Goal: Task Accomplishment & Management: Use online tool/utility

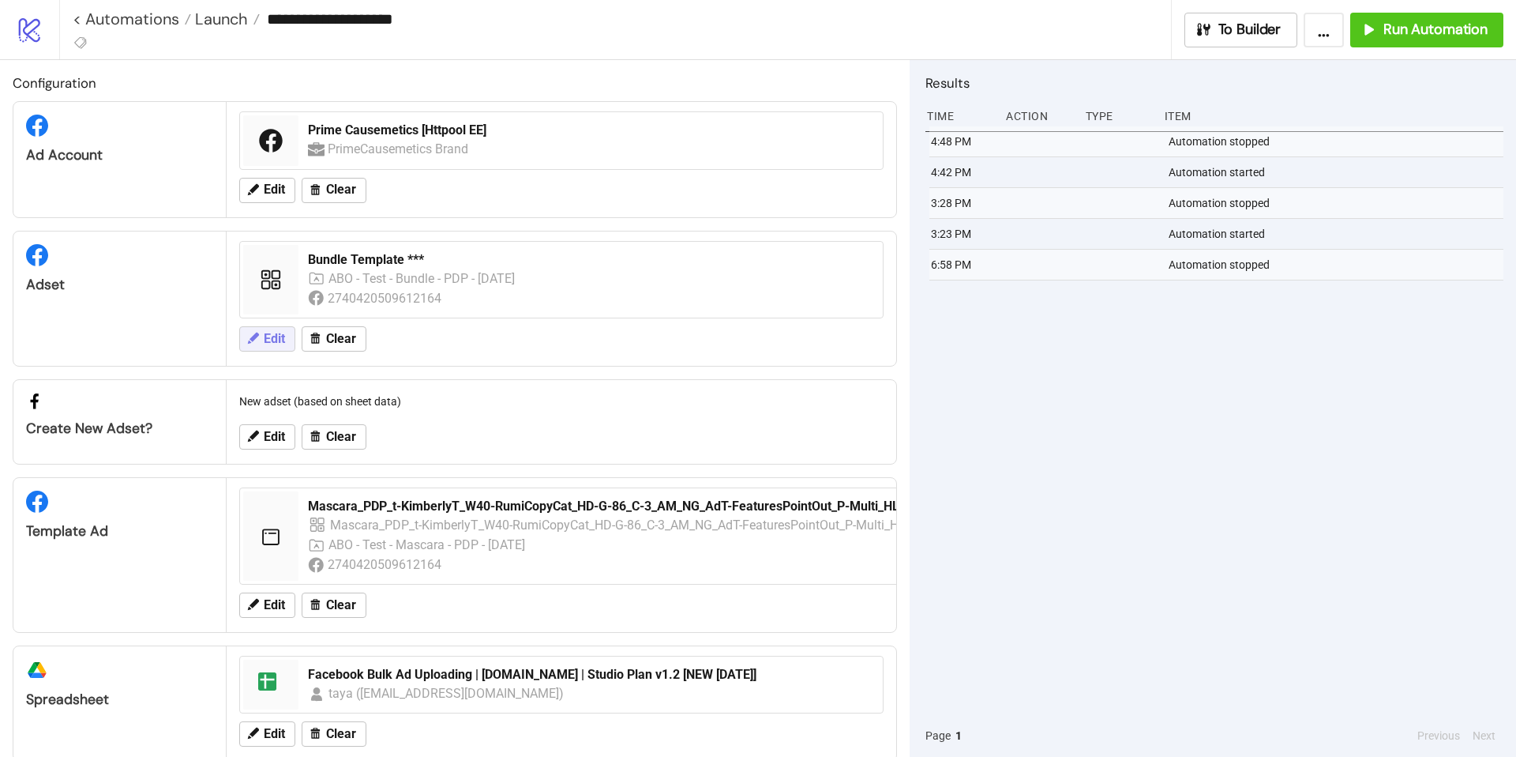
click at [255, 337] on icon at bounding box center [253, 337] width 11 height 11
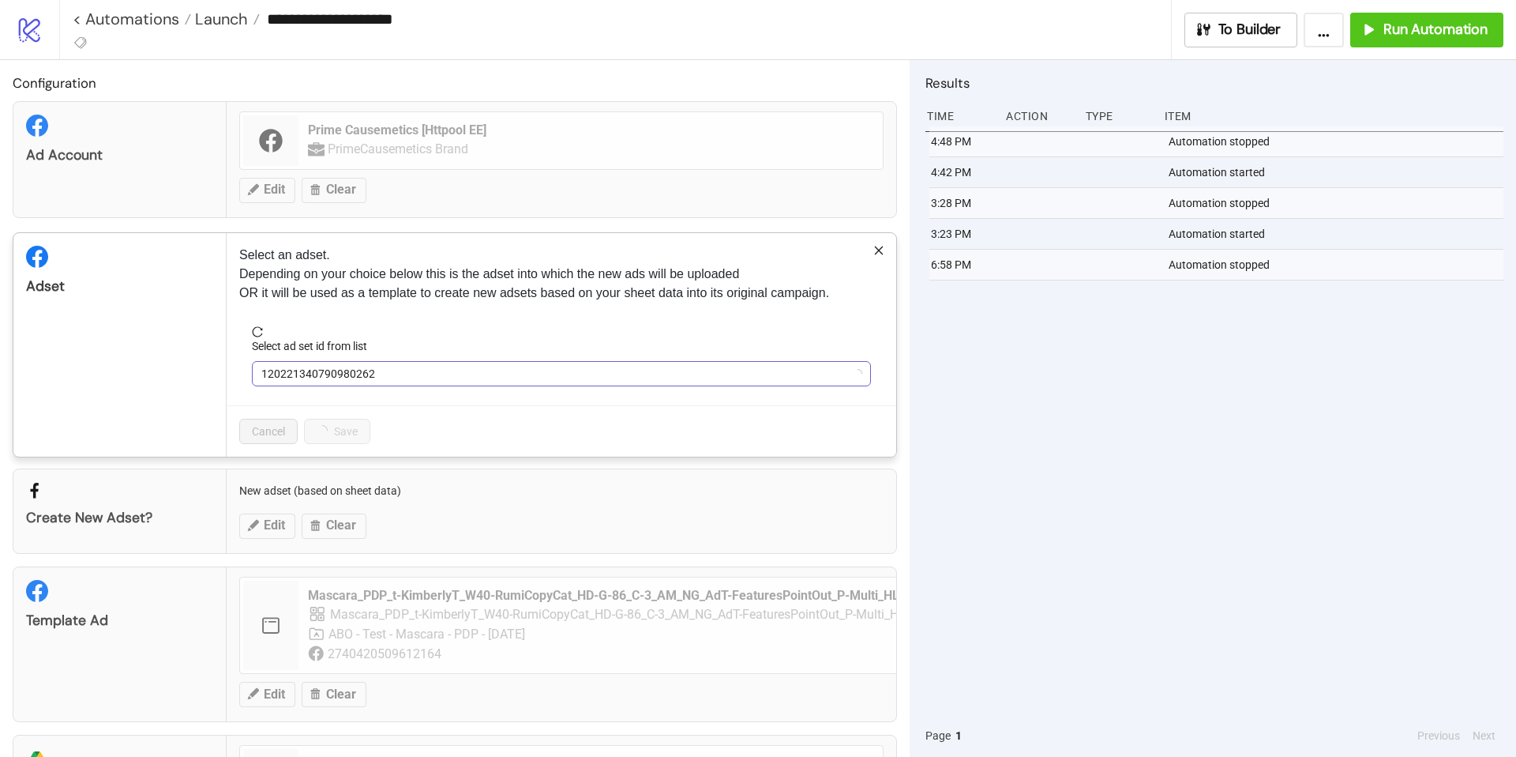
click at [541, 376] on span "120221340790980262" at bounding box center [561, 374] width 600 height 24
click at [541, 376] on span "Bundle Template ***" at bounding box center [561, 374] width 600 height 24
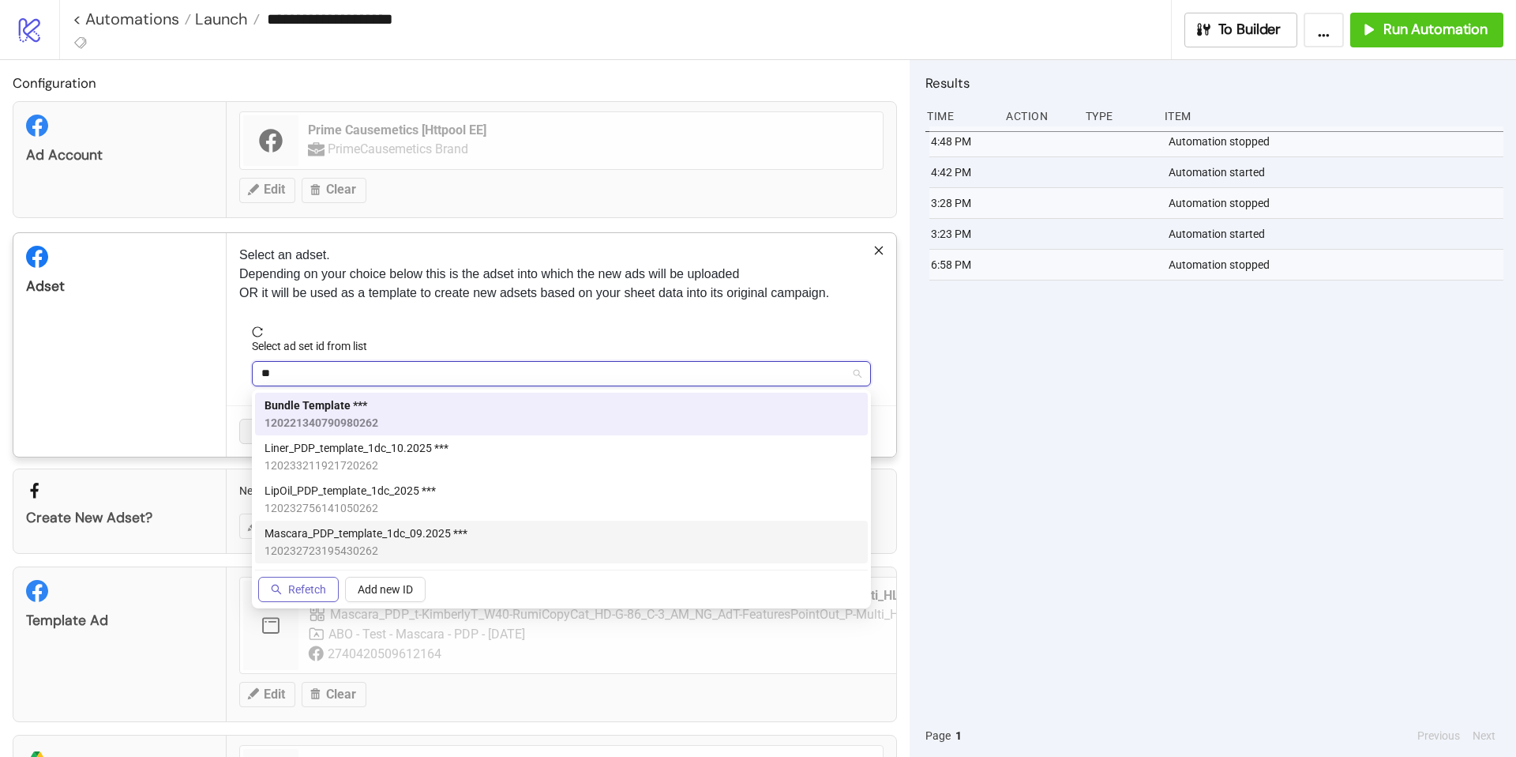
type input "**"
click at [282, 595] on button "Refetch" at bounding box center [298, 589] width 81 height 25
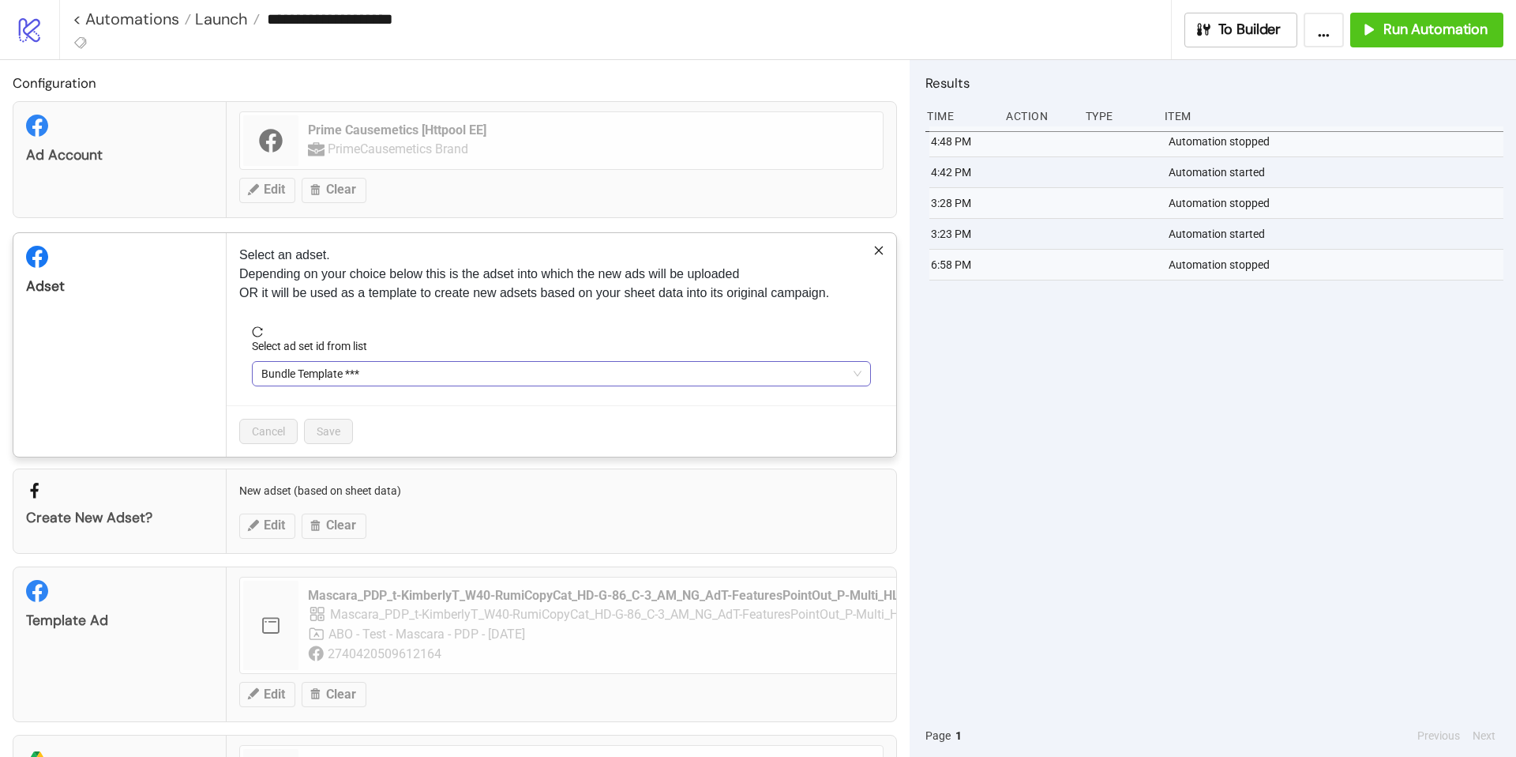
click at [329, 379] on span "Bundle Template ***" at bounding box center [561, 374] width 600 height 24
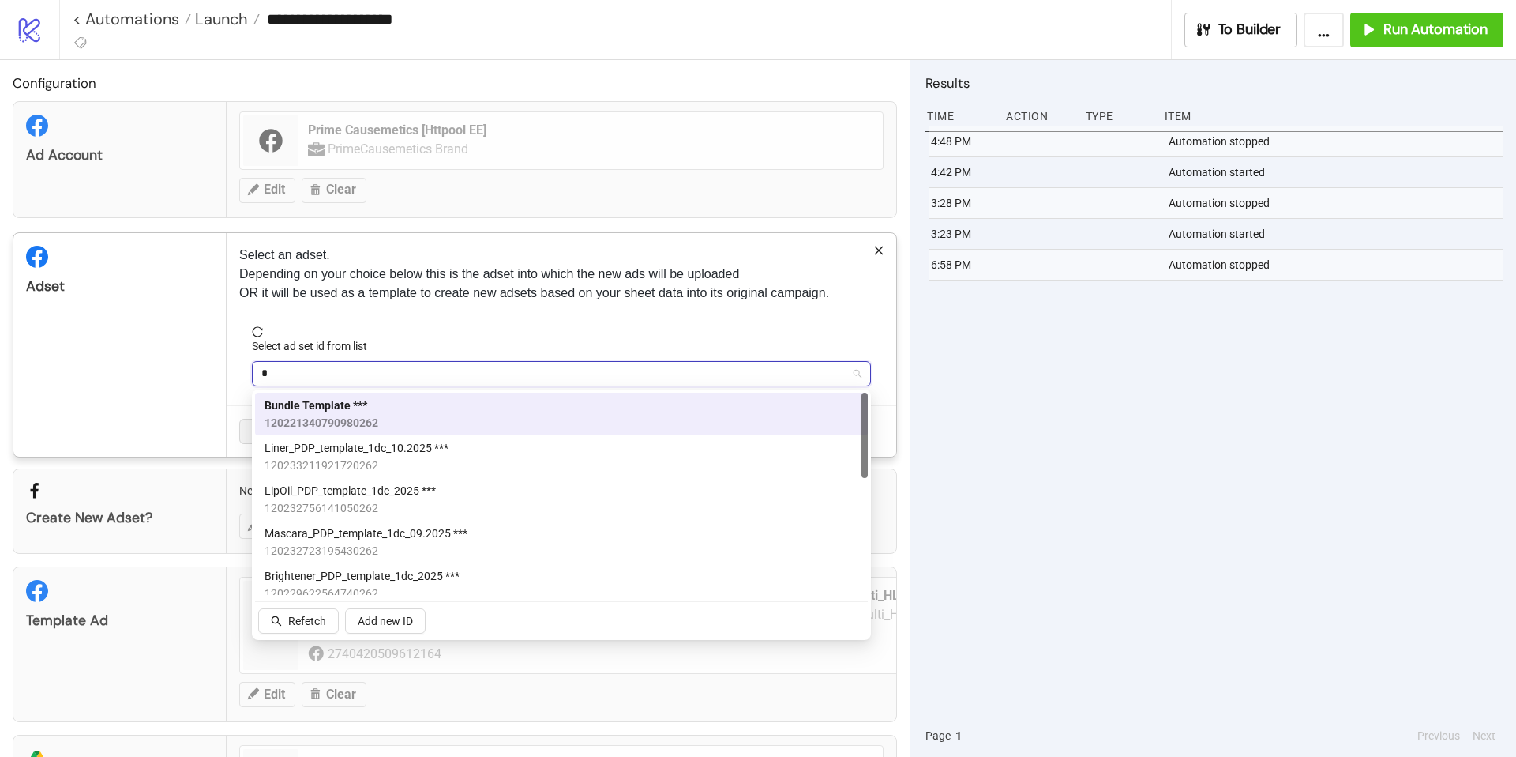
type input "**"
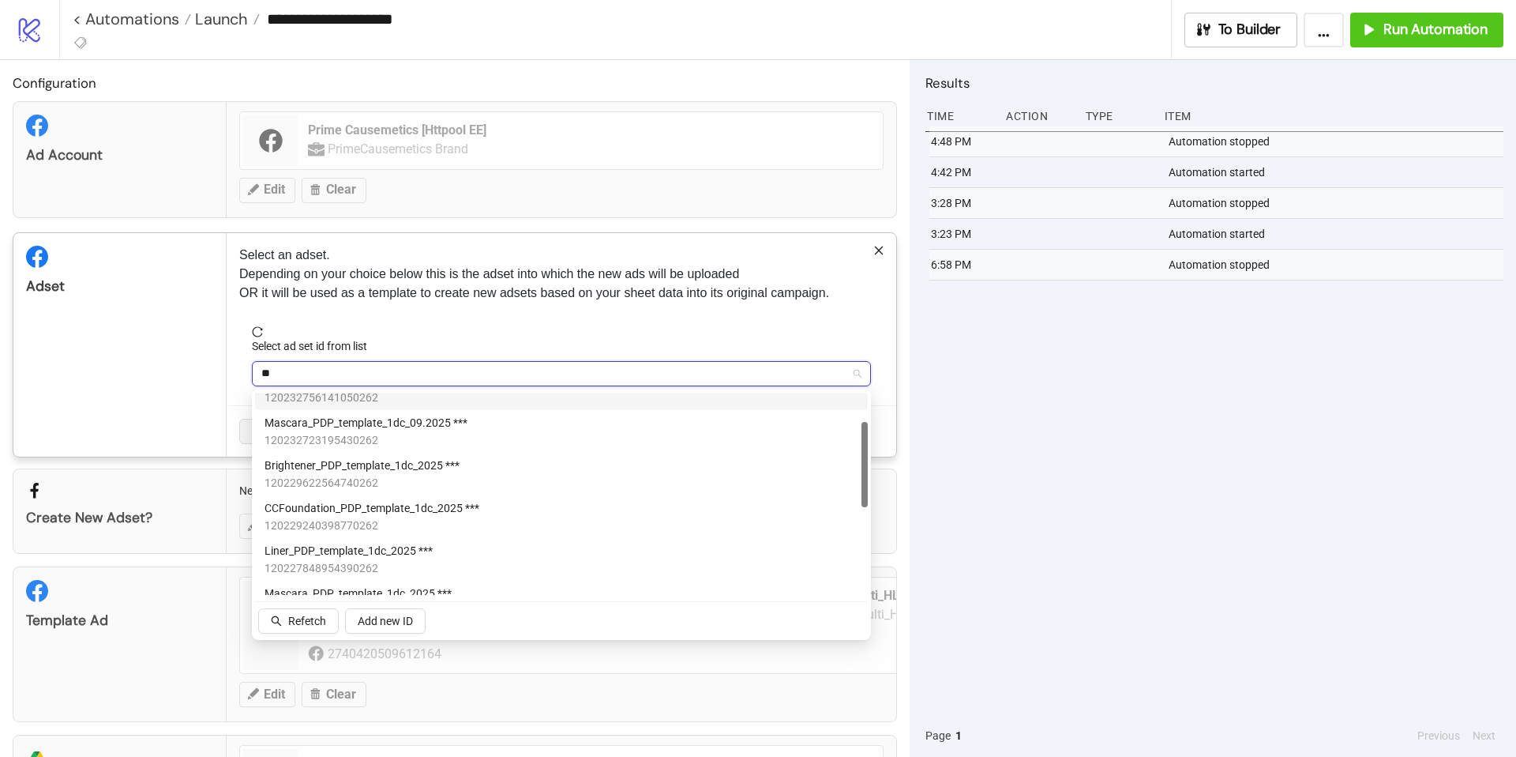
scroll to position [141, 0]
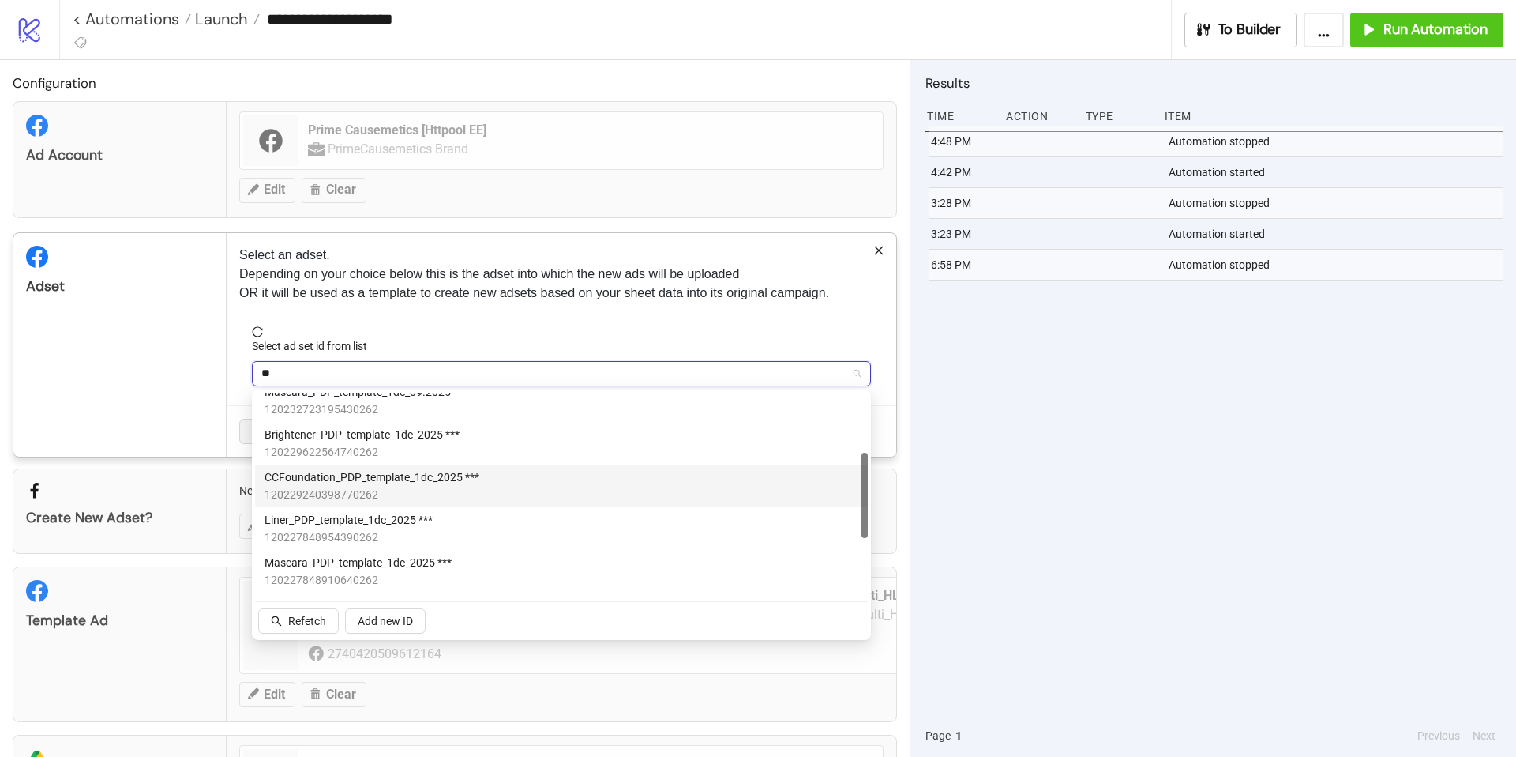
click at [405, 486] on span "120229240398770262" at bounding box center [372, 494] width 215 height 17
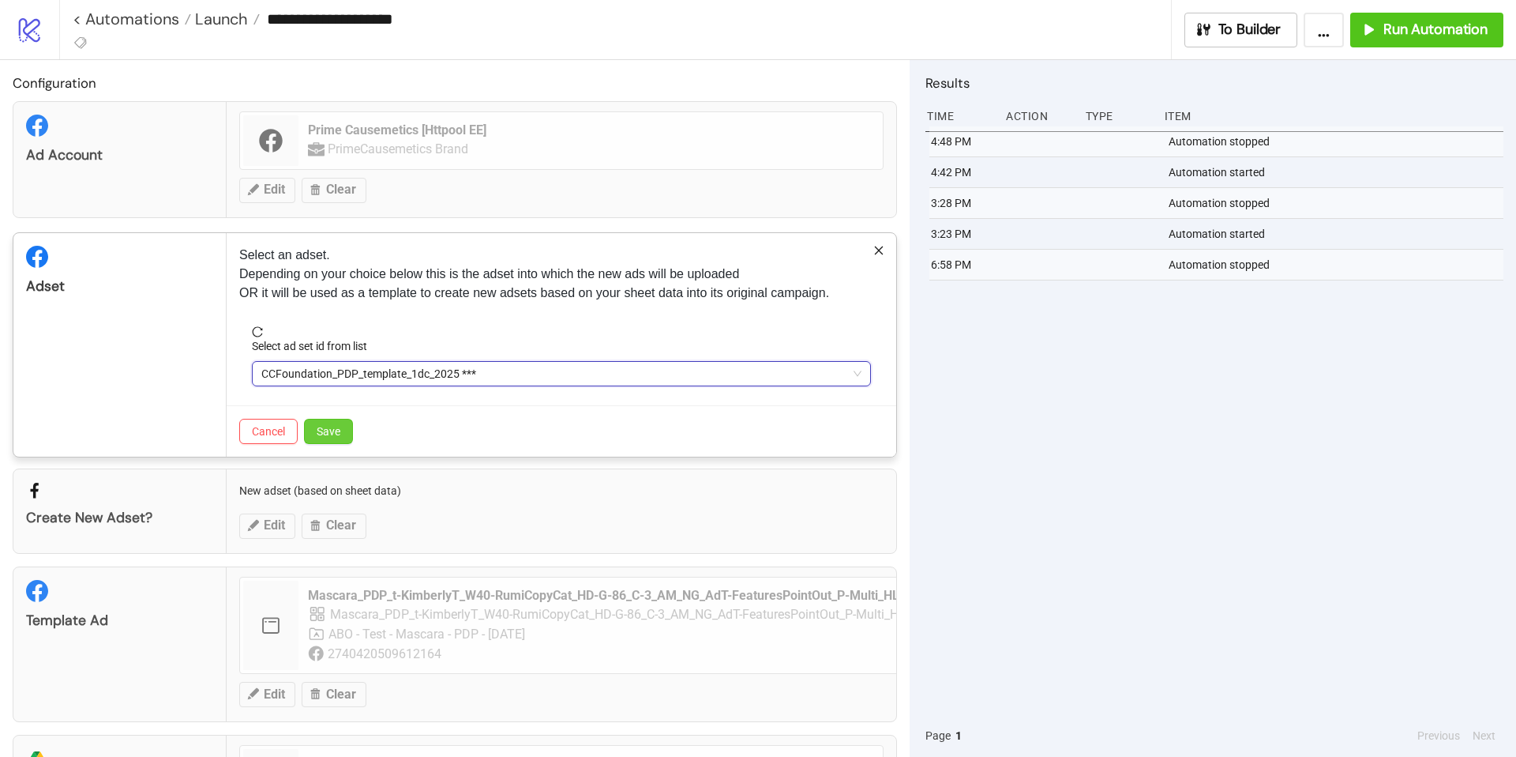
click at [336, 436] on span "Save" at bounding box center [329, 431] width 24 height 13
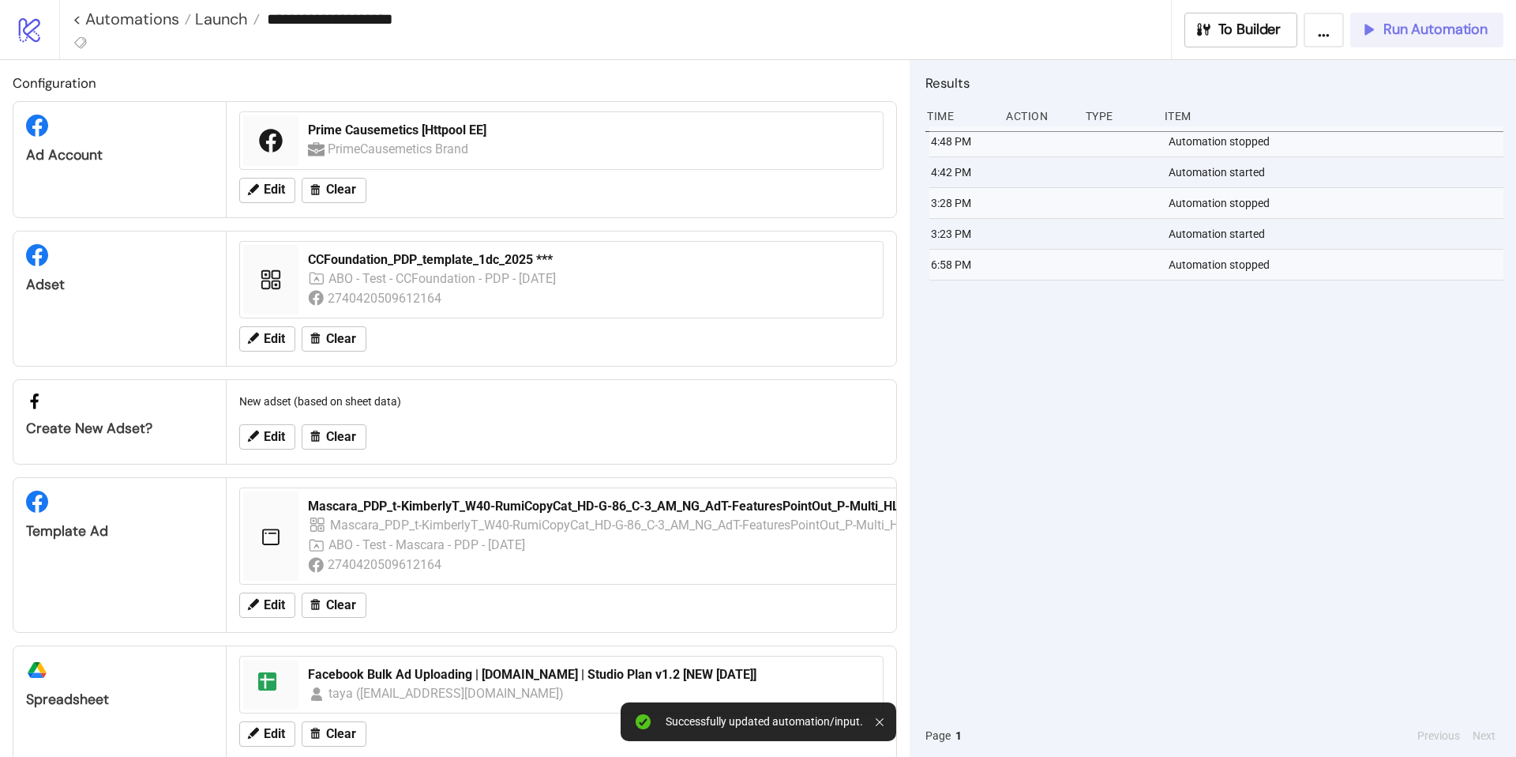
click at [1418, 32] on span "Run Automation" at bounding box center [1436, 30] width 104 height 18
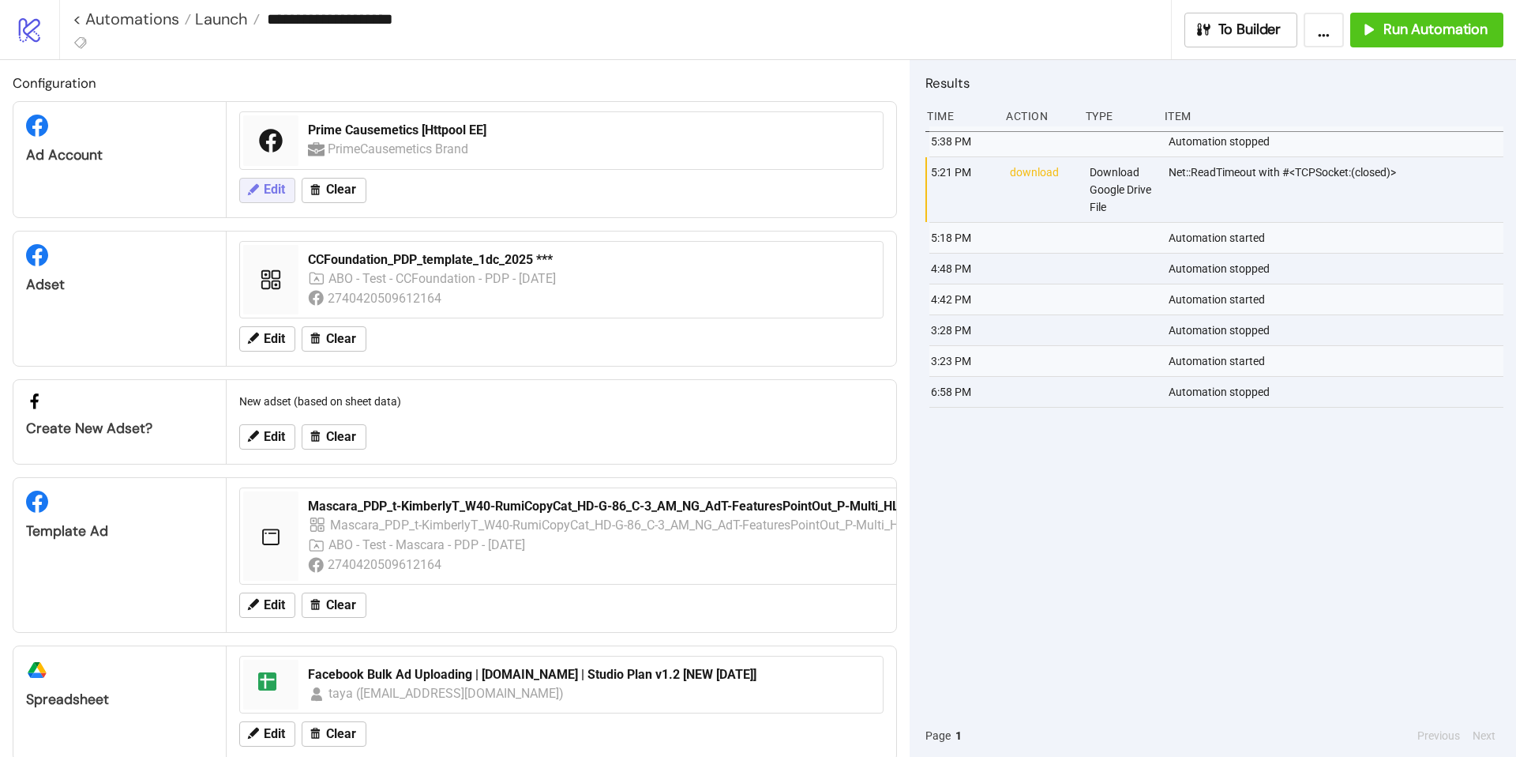
click at [258, 188] on icon at bounding box center [253, 189] width 14 height 14
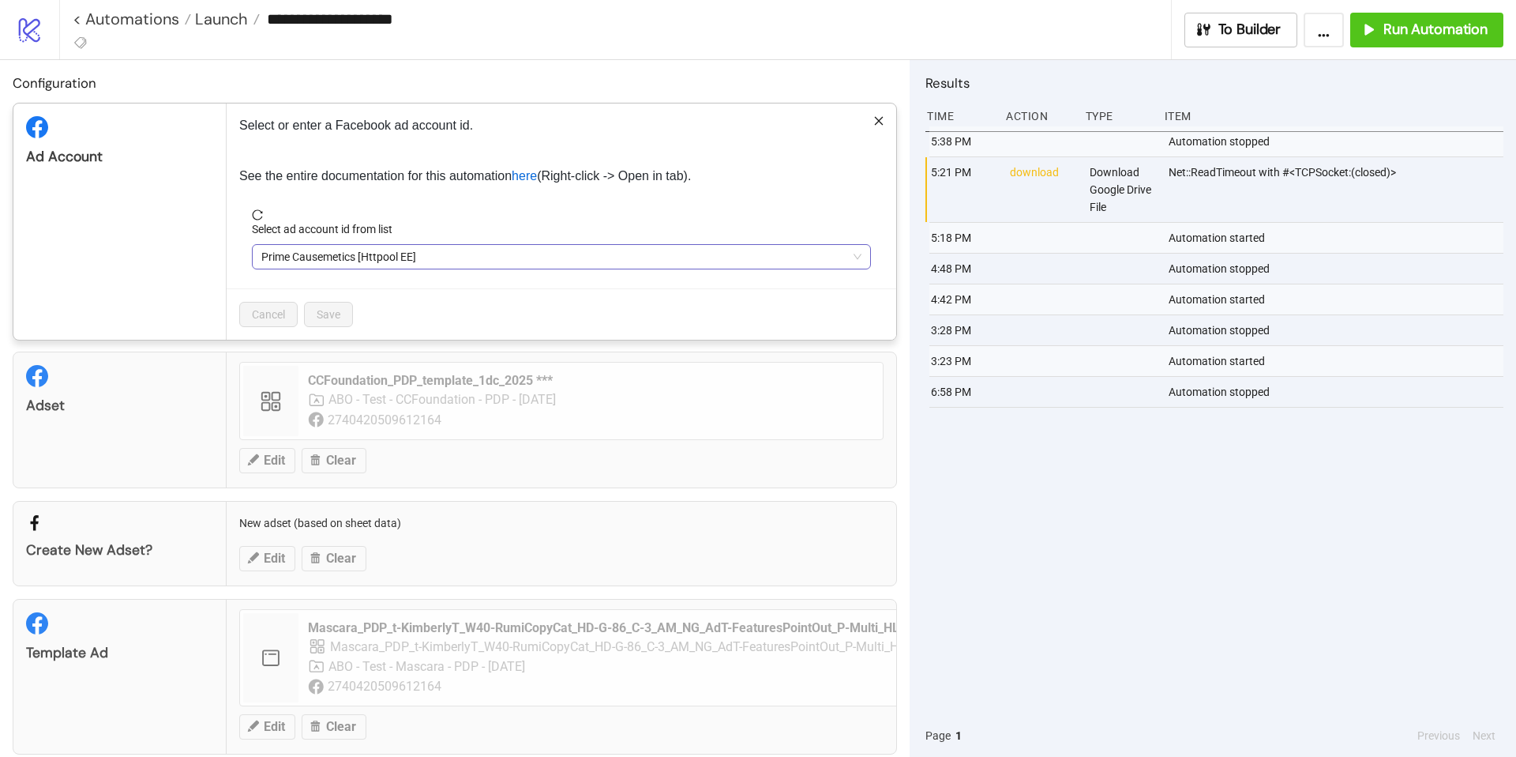
click at [411, 257] on span "Prime Causemetics [Httpool EE]" at bounding box center [561, 257] width 600 height 24
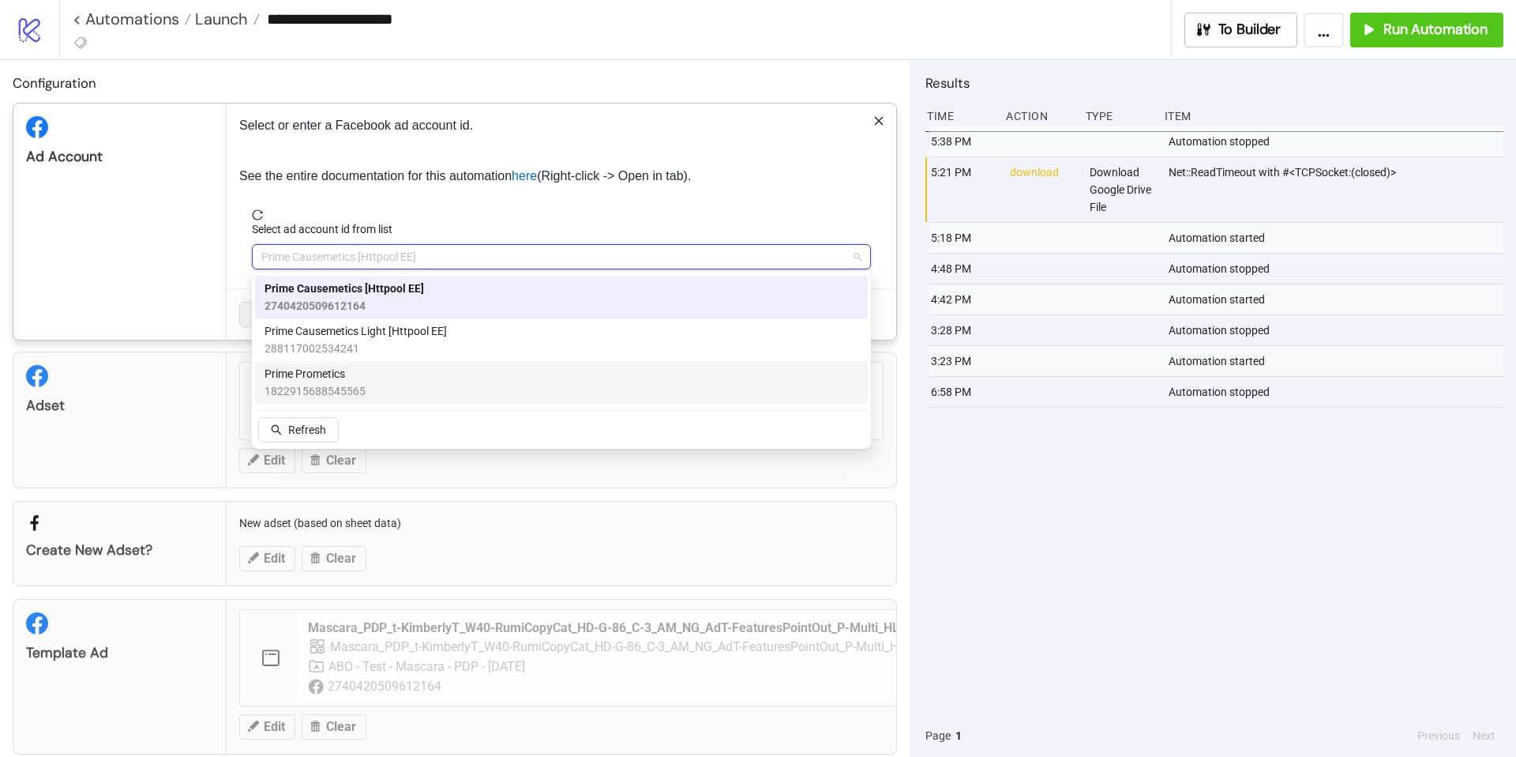
click at [412, 375] on div "Prime Prometics 1822915688545565" at bounding box center [562, 382] width 594 height 35
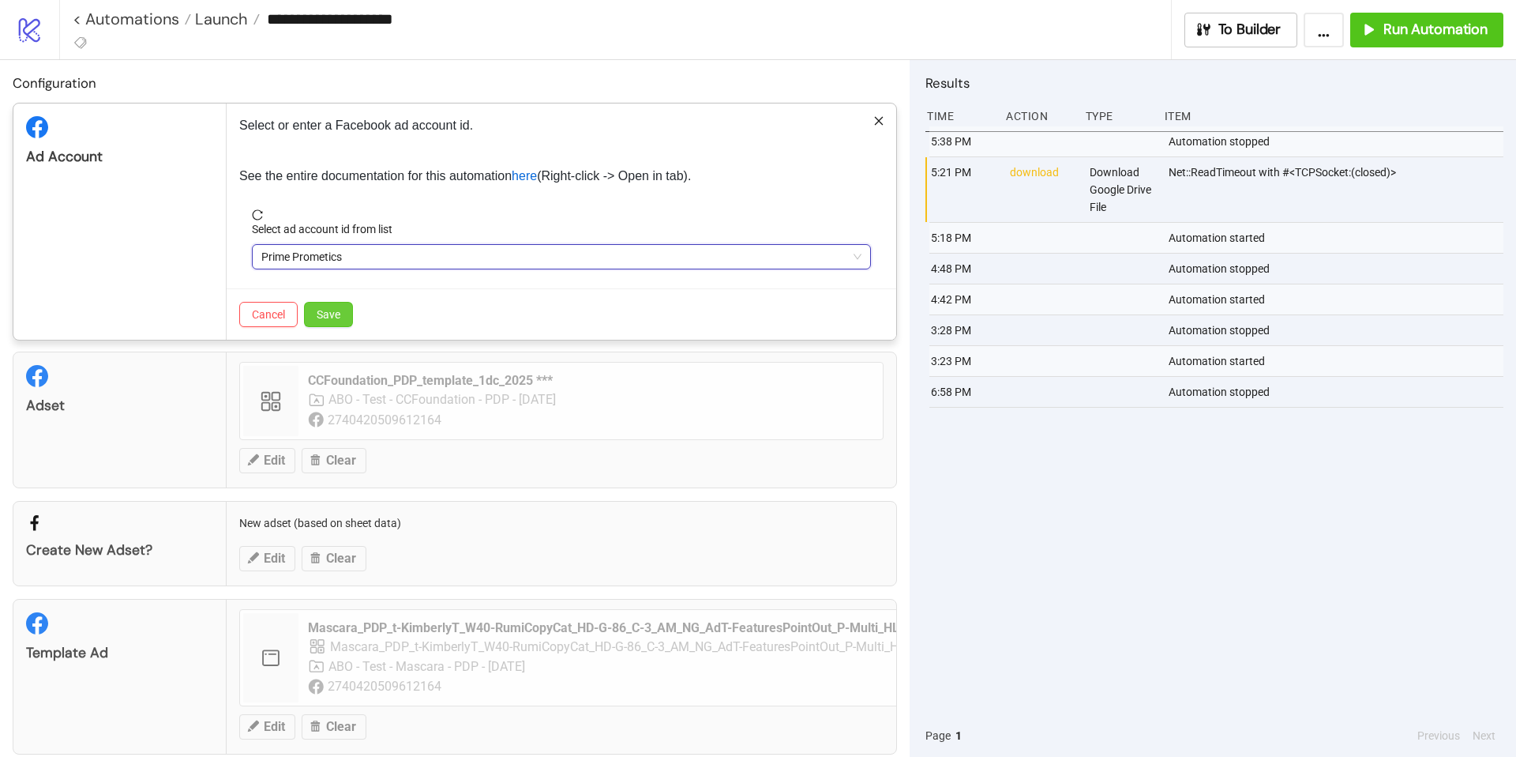
click at [325, 313] on span "Save" at bounding box center [329, 314] width 24 height 13
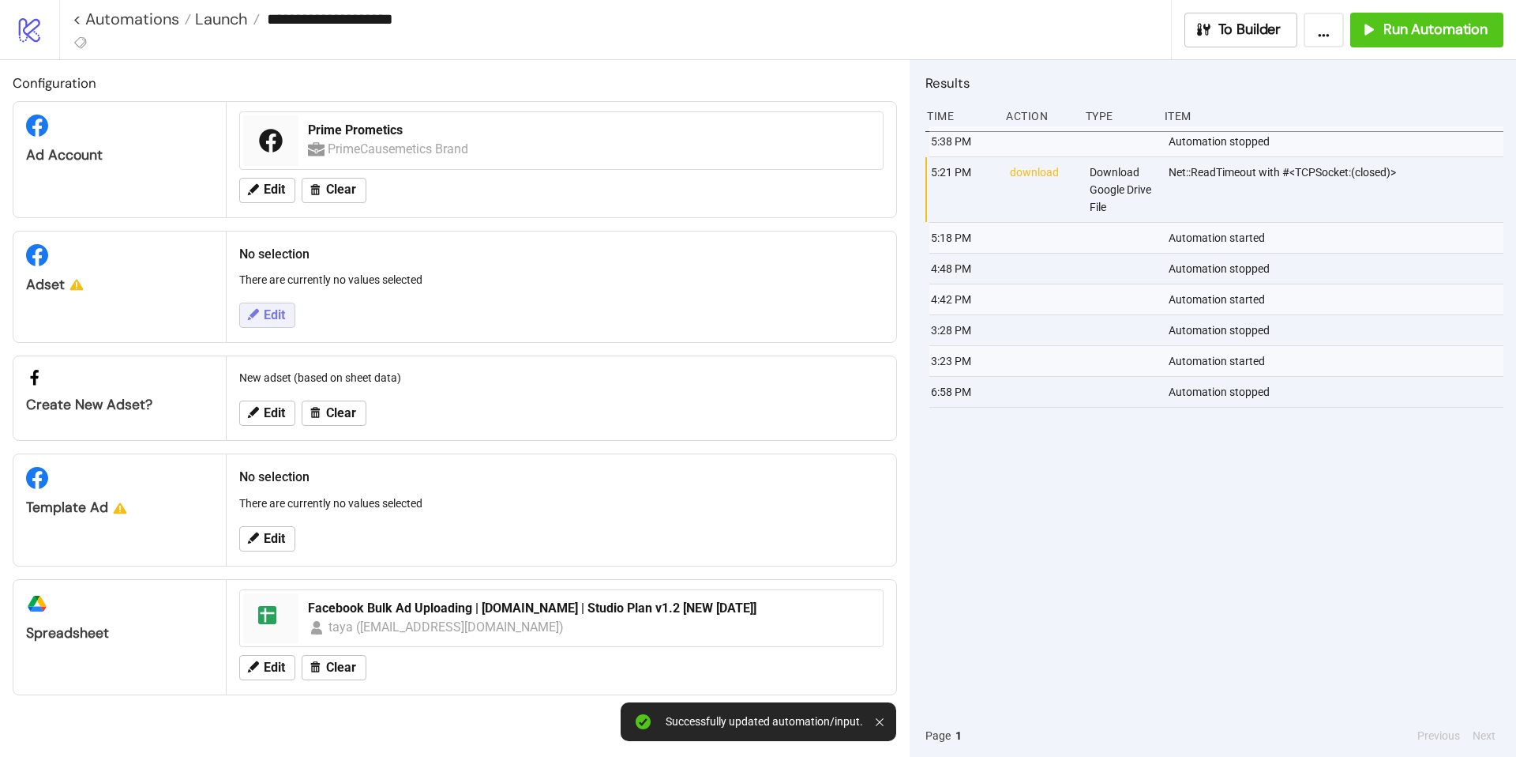
click at [285, 314] on button "Edit" at bounding box center [267, 314] width 56 height 25
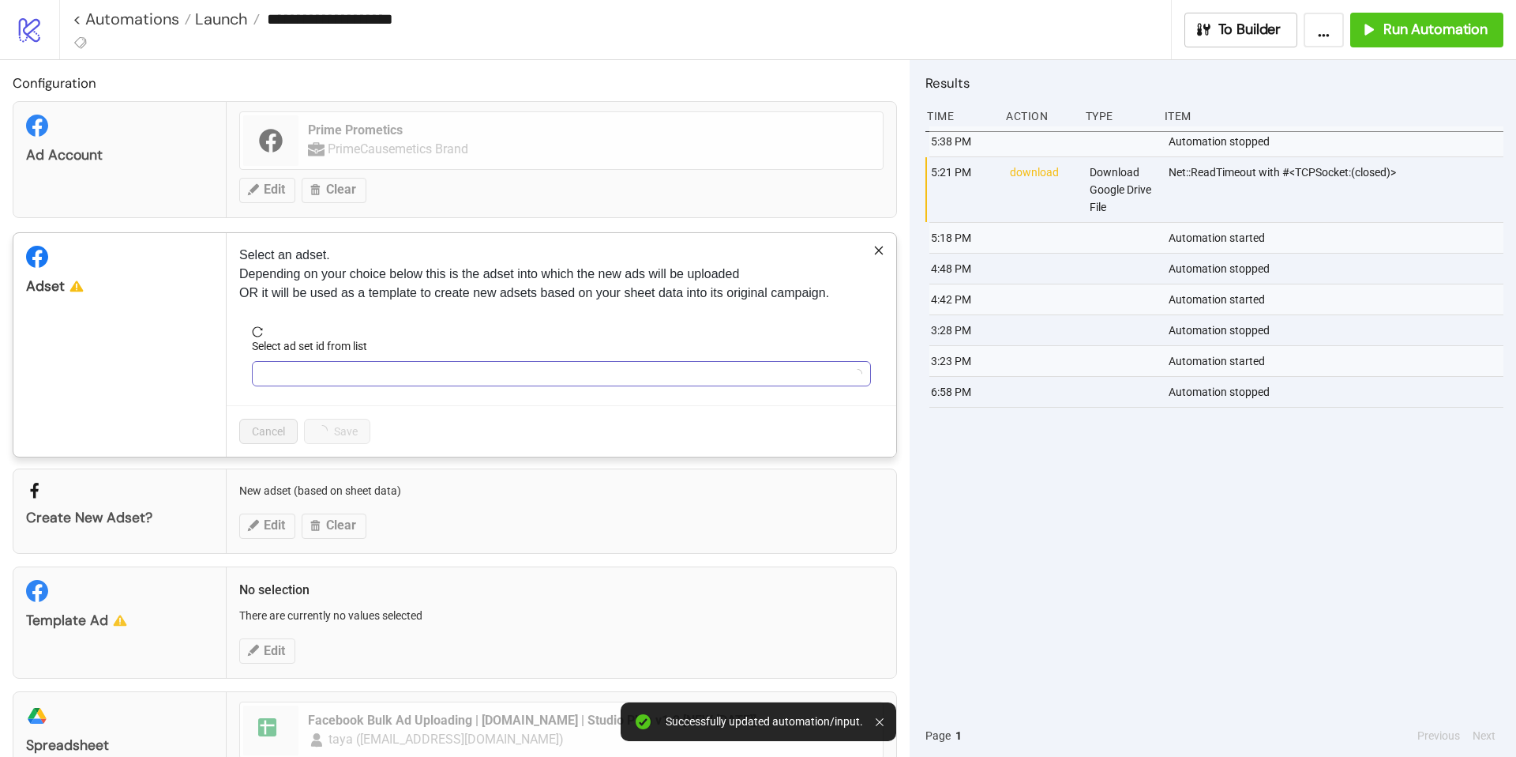
click at [447, 378] on input "Select ad set id from list" at bounding box center [554, 374] width 586 height 24
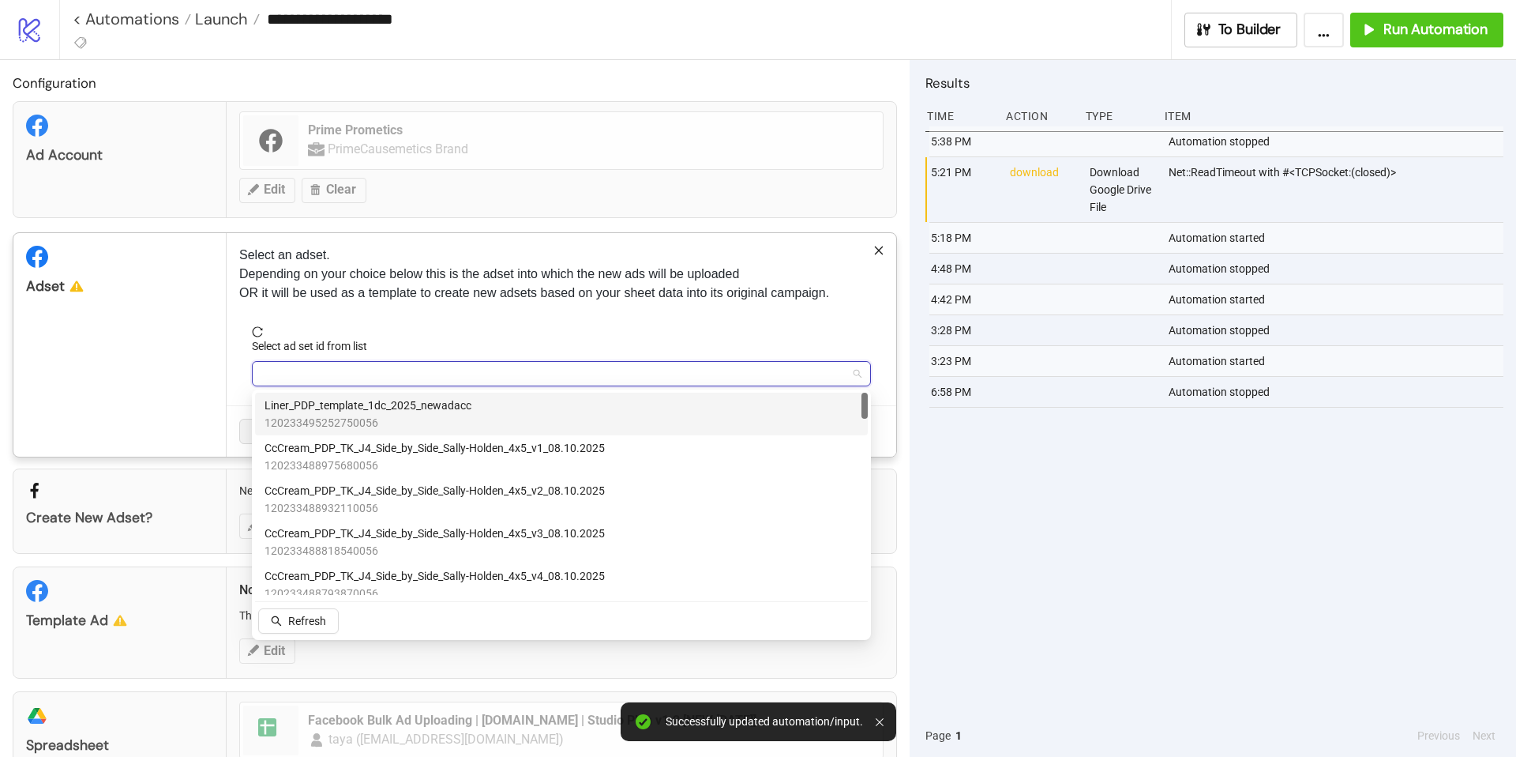
click at [460, 407] on span "Liner_PDP_template_1dc_2025_newadacc" at bounding box center [368, 404] width 207 height 17
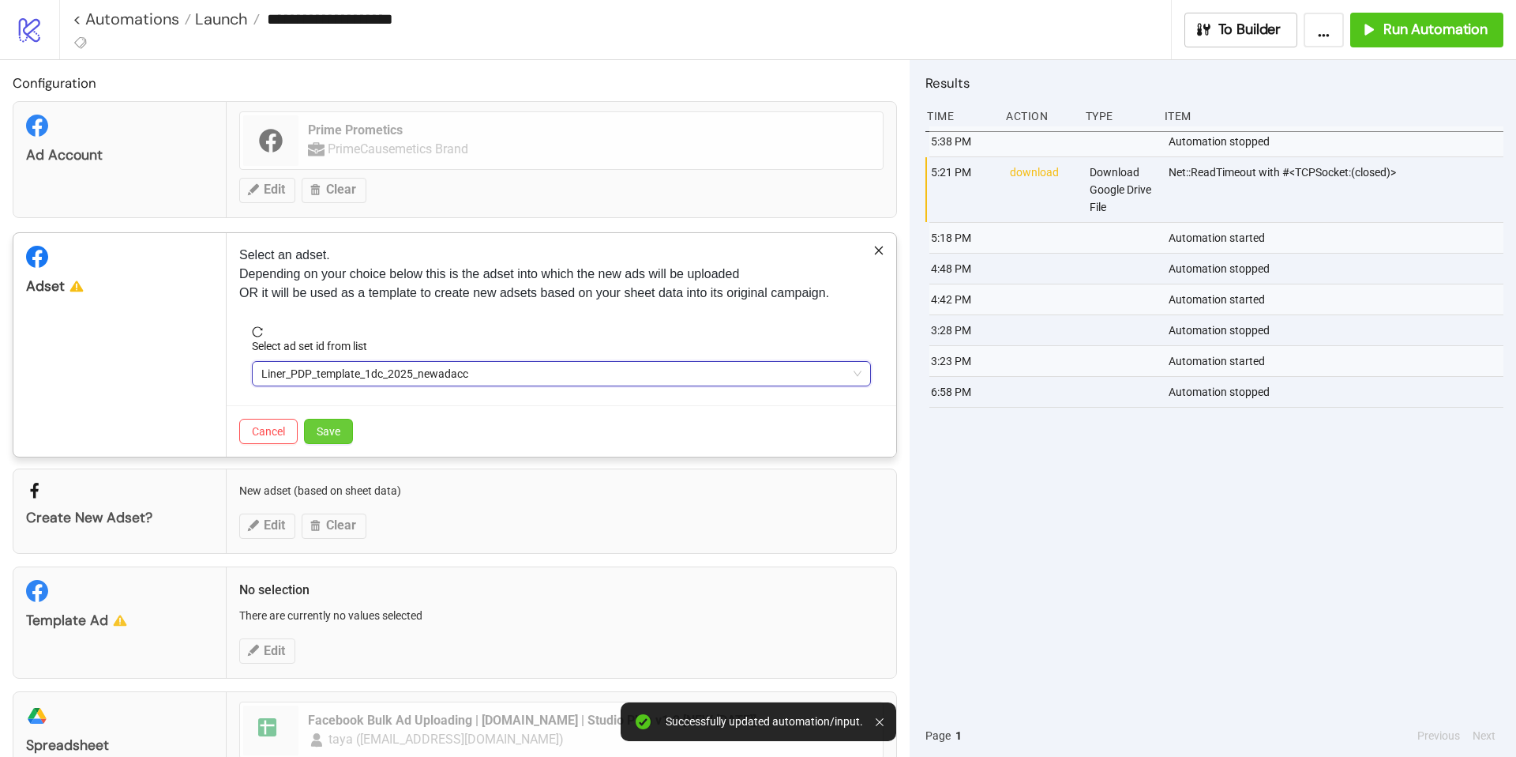
click at [329, 431] on span "Save" at bounding box center [329, 431] width 24 height 13
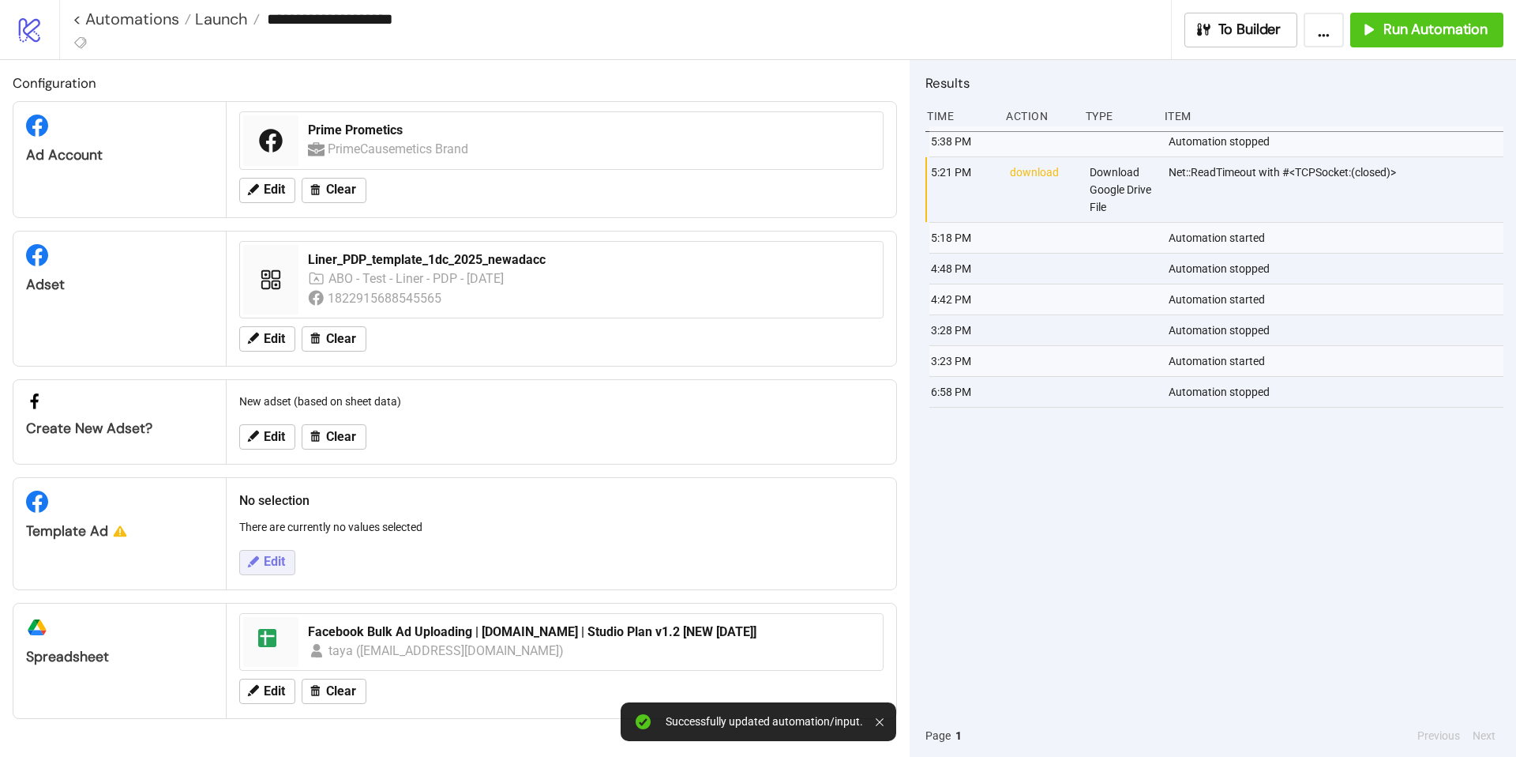
click at [280, 550] on button "Edit" at bounding box center [267, 562] width 56 height 25
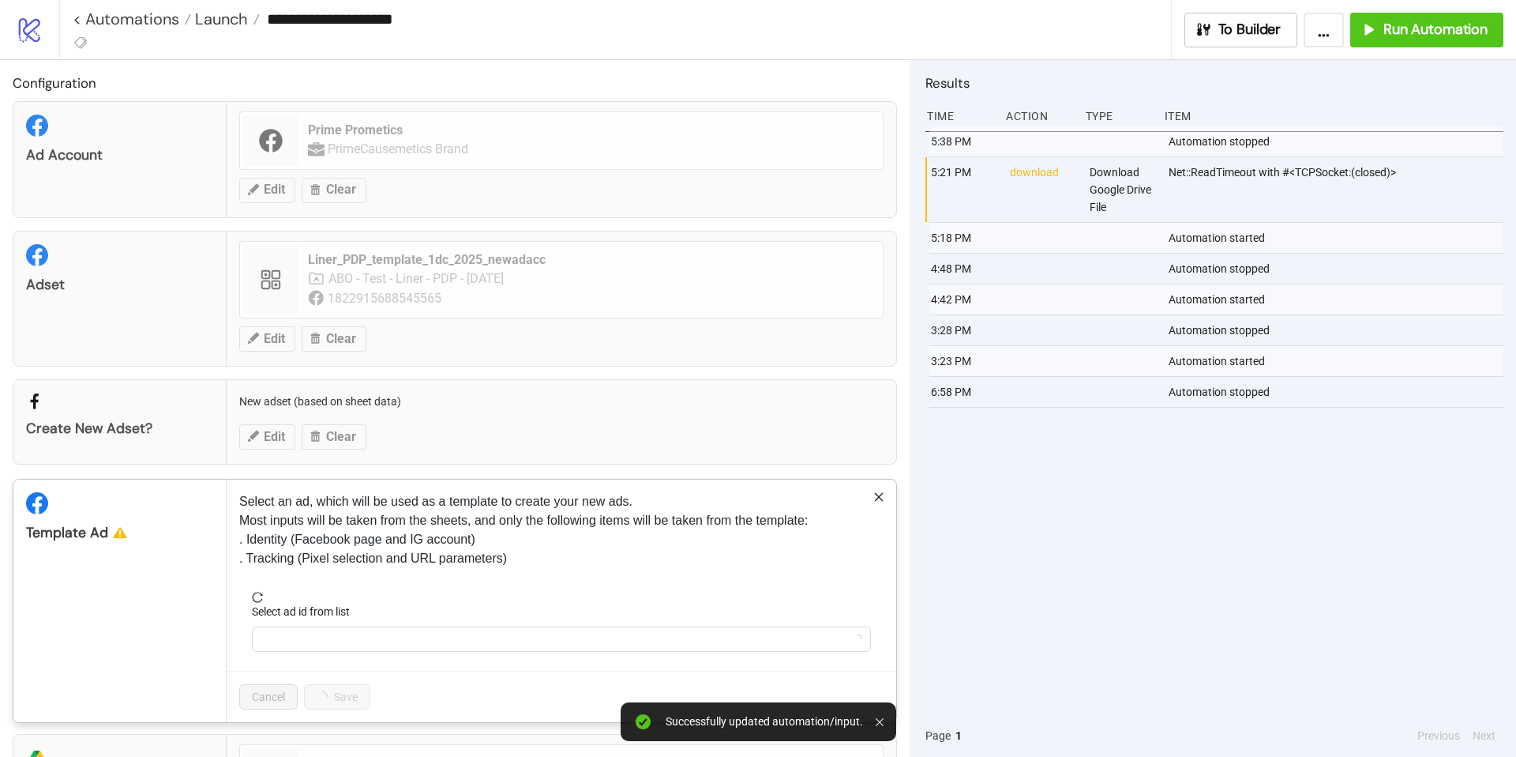
scroll to position [118, 0]
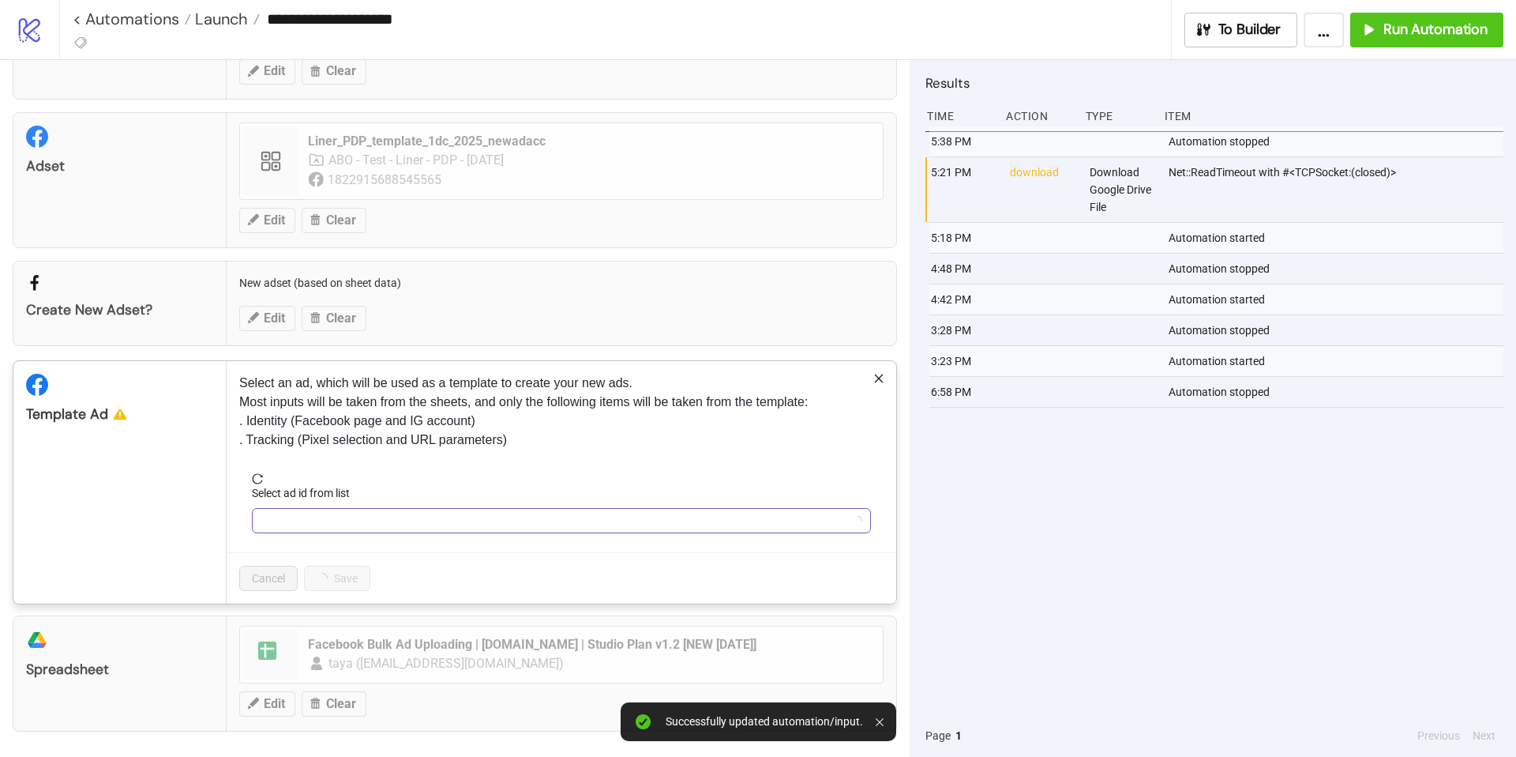
click at [545, 530] on input "Select ad id from list" at bounding box center [554, 521] width 586 height 24
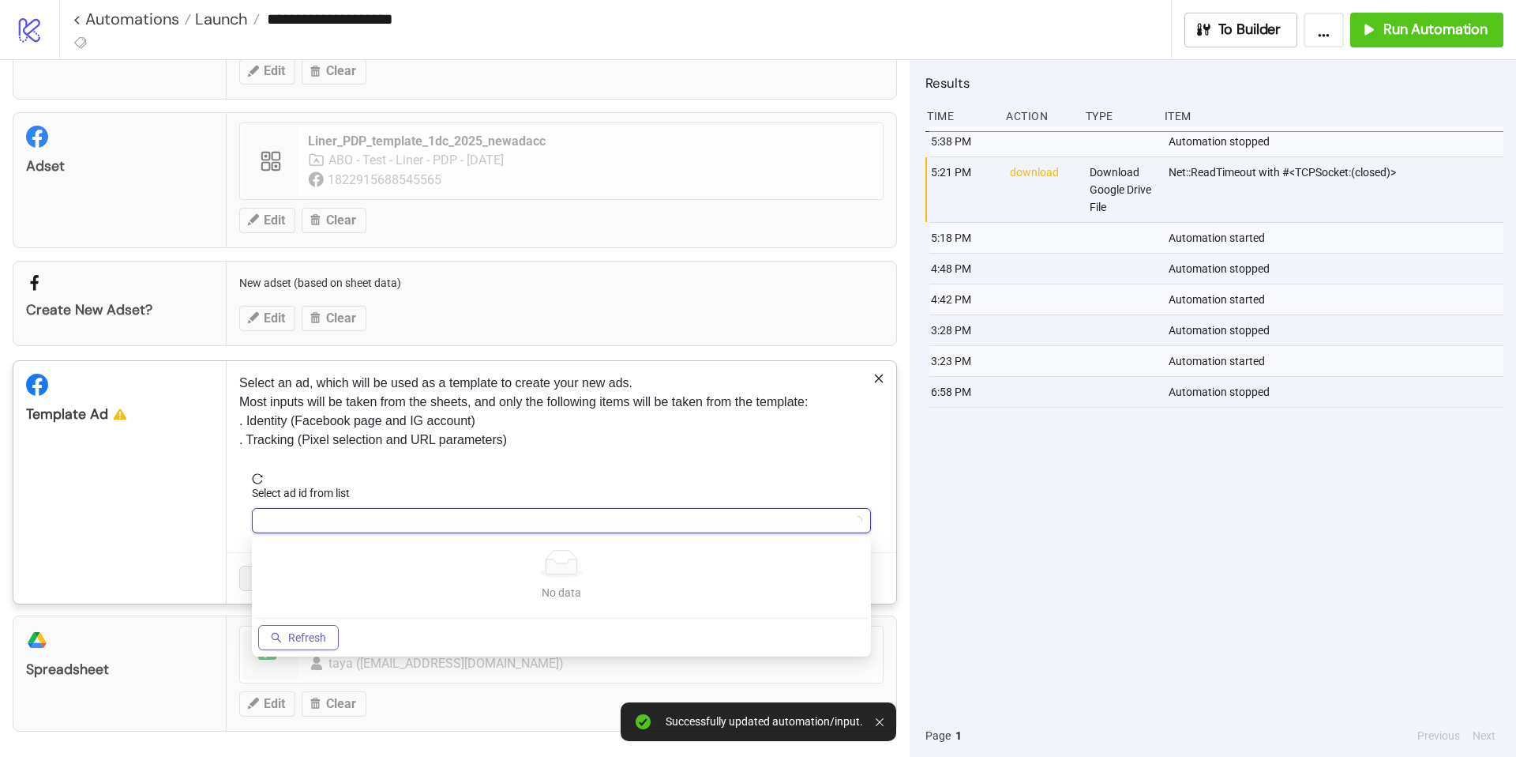
click at [295, 634] on span "Refresh" at bounding box center [307, 637] width 38 height 13
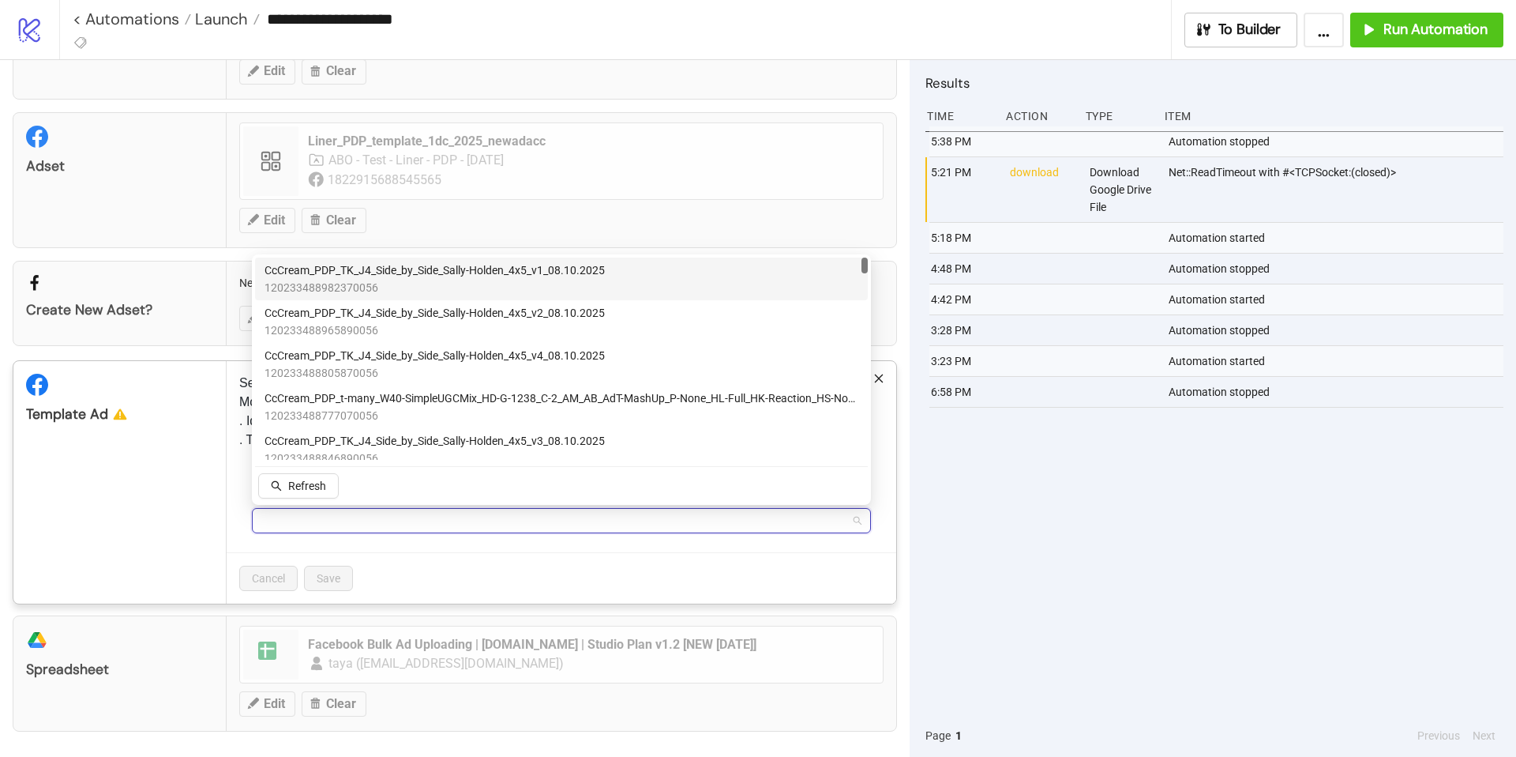
click at [348, 280] on span "120233488982370056" at bounding box center [435, 287] width 340 height 17
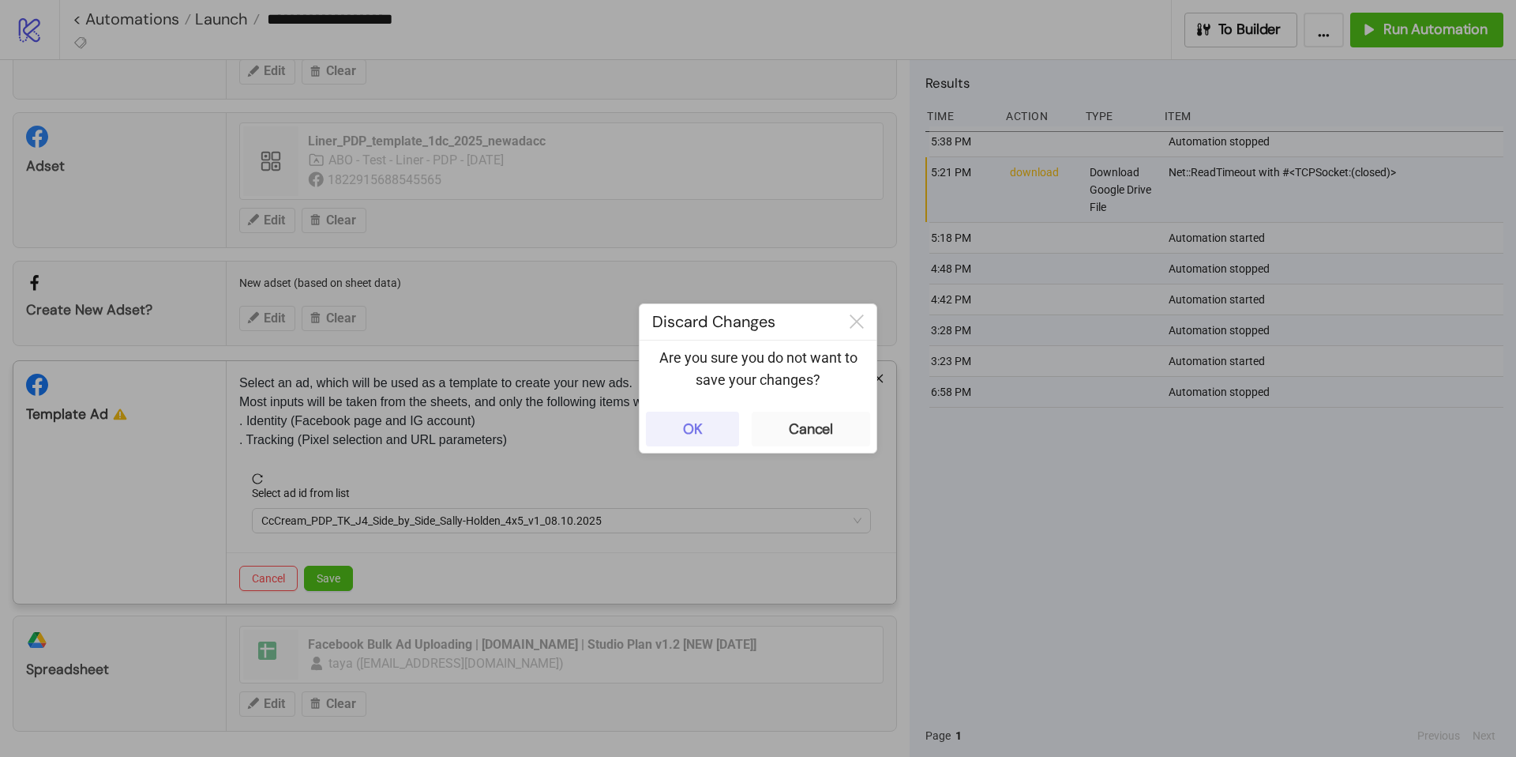
click at [712, 430] on button "OK" at bounding box center [692, 428] width 93 height 35
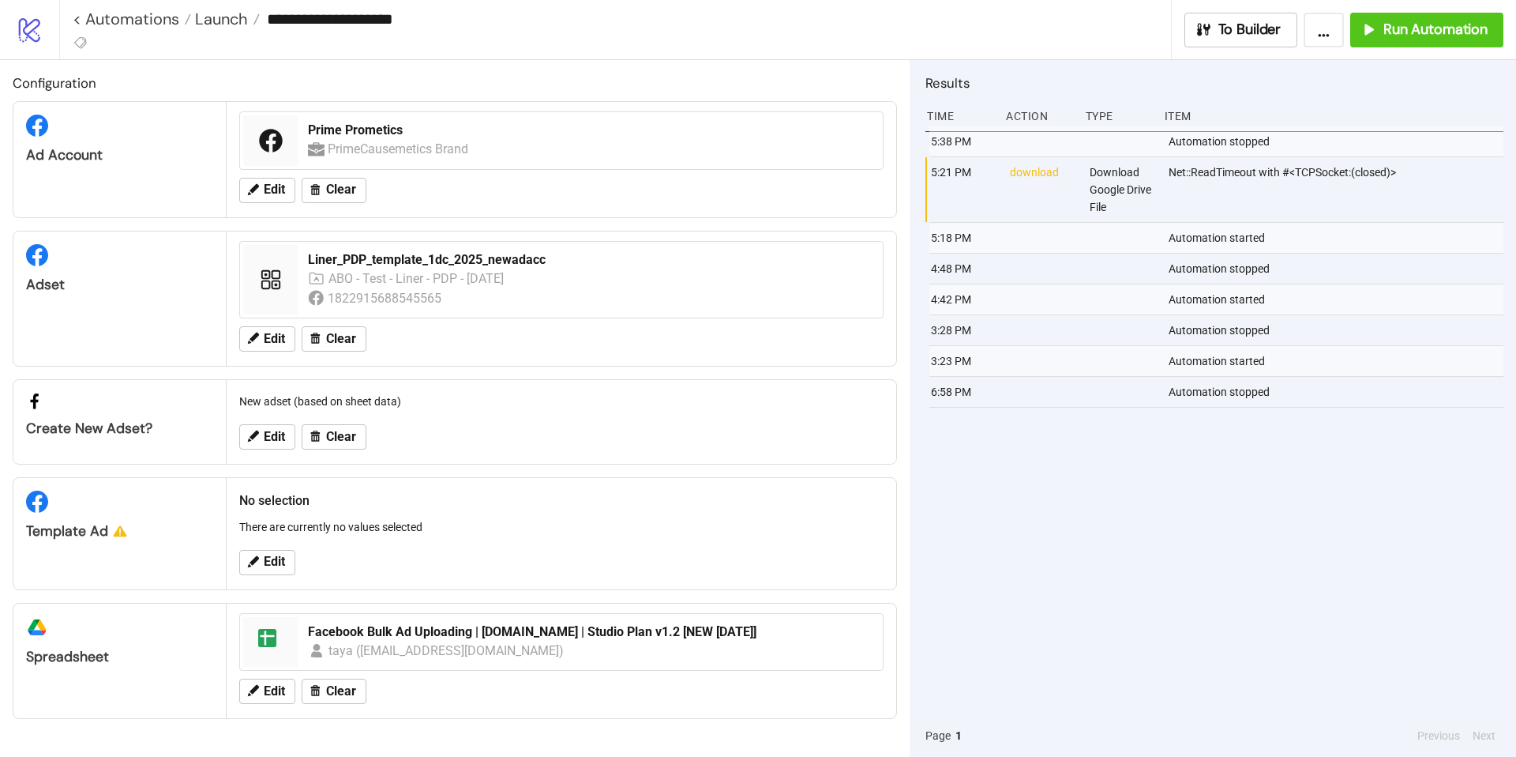
click at [380, 536] on div "No selection There are currently no values selected" at bounding box center [561, 513] width 657 height 58
click at [267, 557] on span "Edit" at bounding box center [274, 561] width 21 height 14
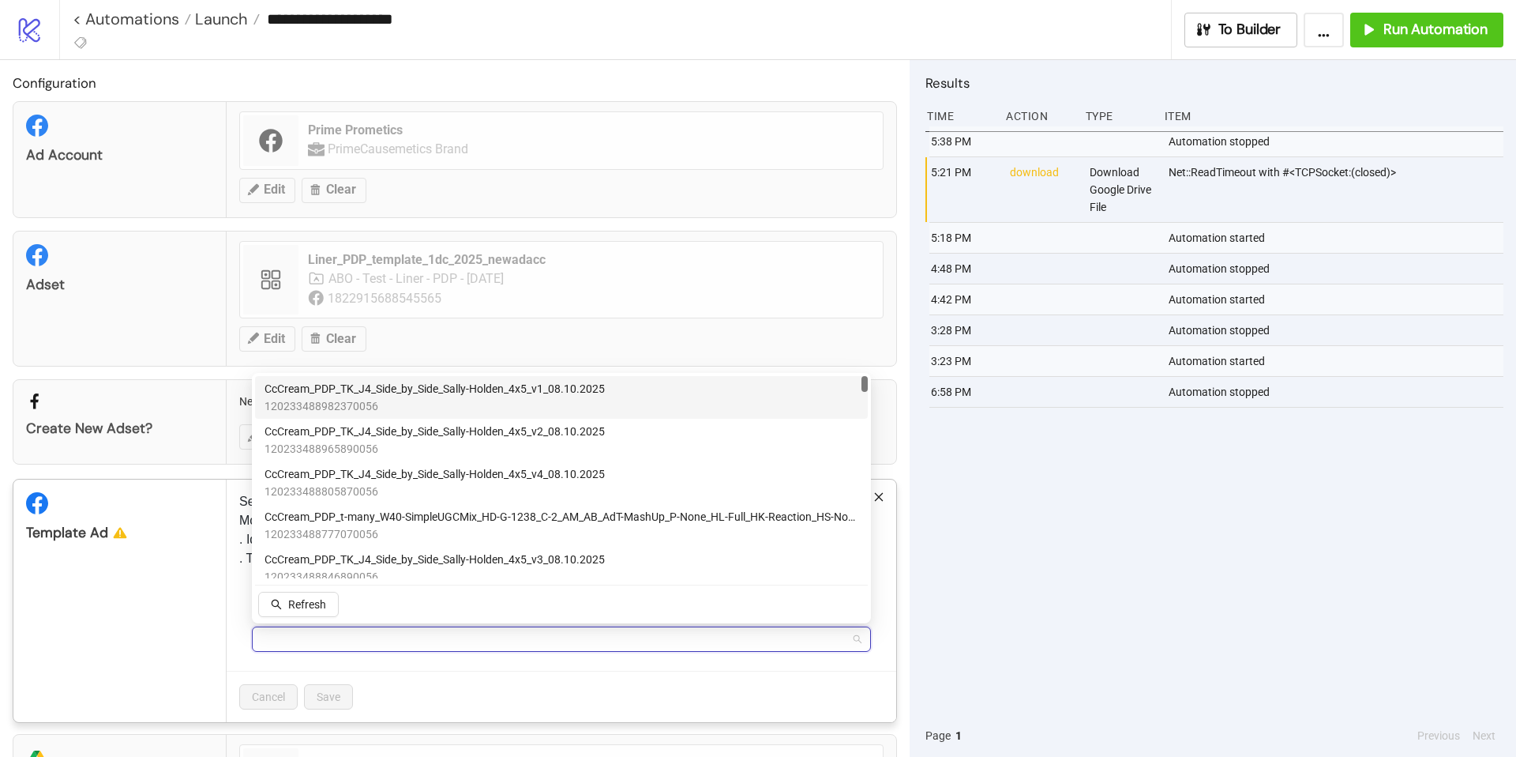
click at [455, 631] on input "Select ad id from list" at bounding box center [554, 639] width 586 height 24
click at [293, 394] on span "CcCream_PDP_TK_J4_Side_by_Side_Sally-Holden_4x5_v1_08.10.2025" at bounding box center [435, 388] width 340 height 17
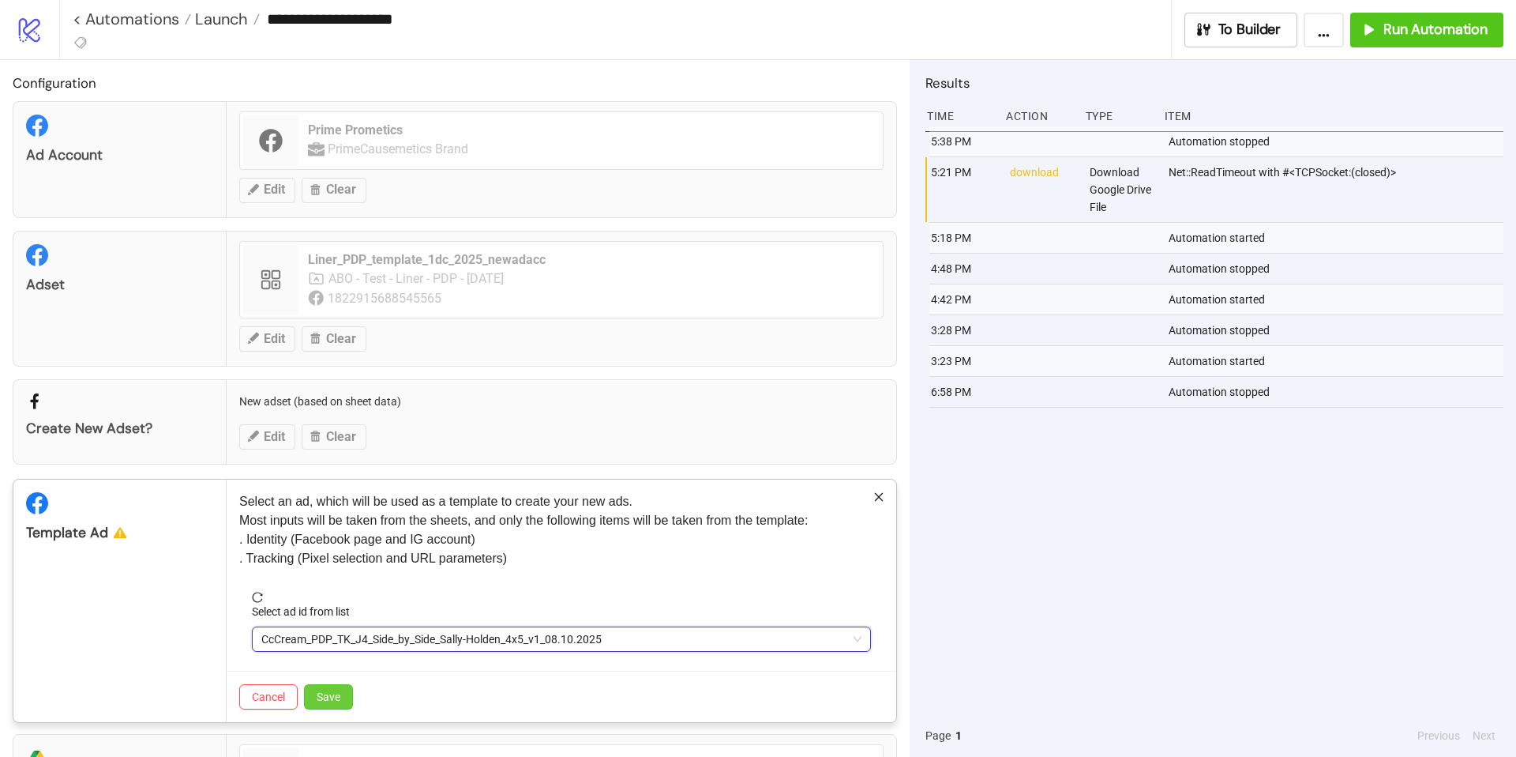
click at [344, 697] on button "Save" at bounding box center [328, 696] width 49 height 25
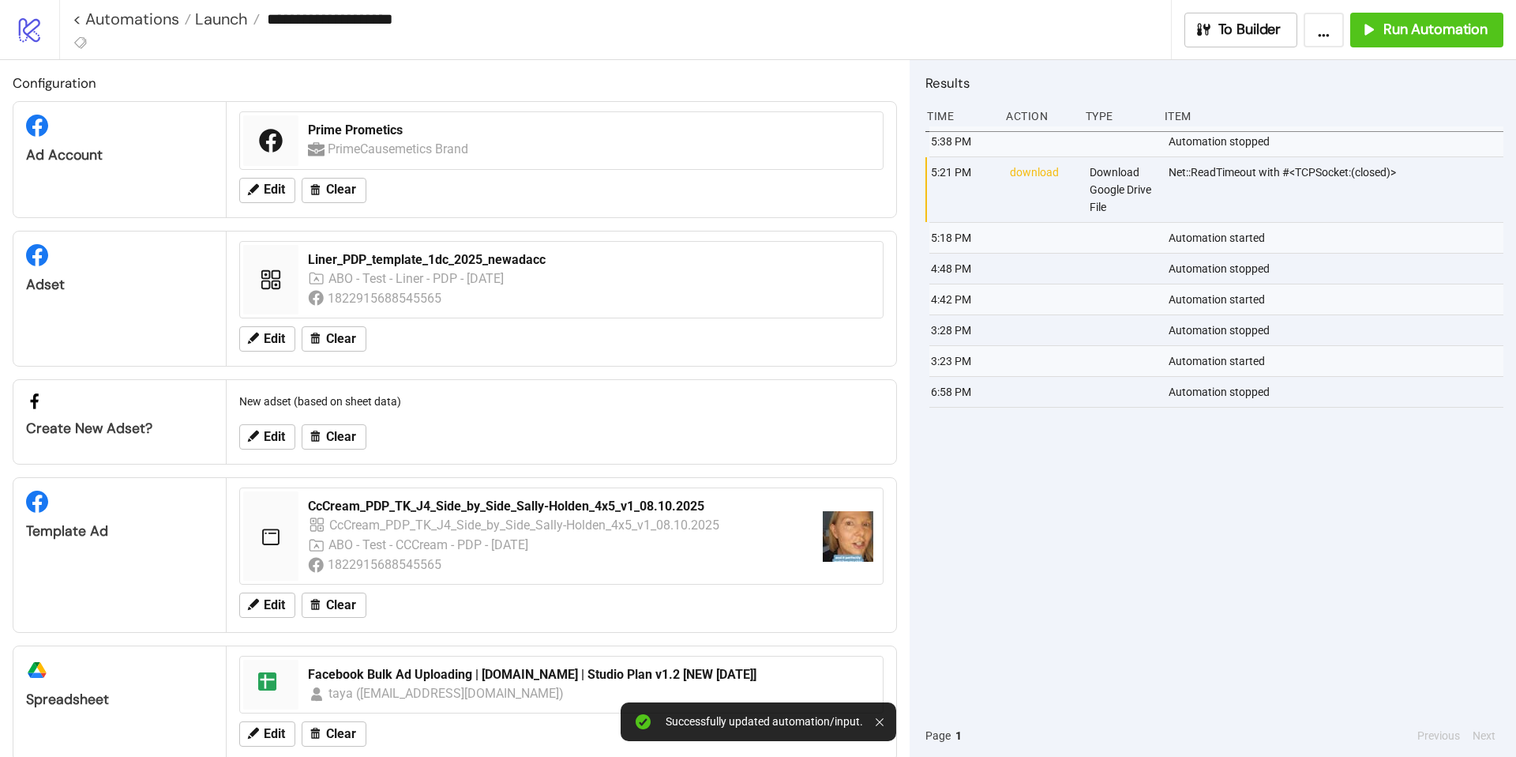
scroll to position [30, 0]
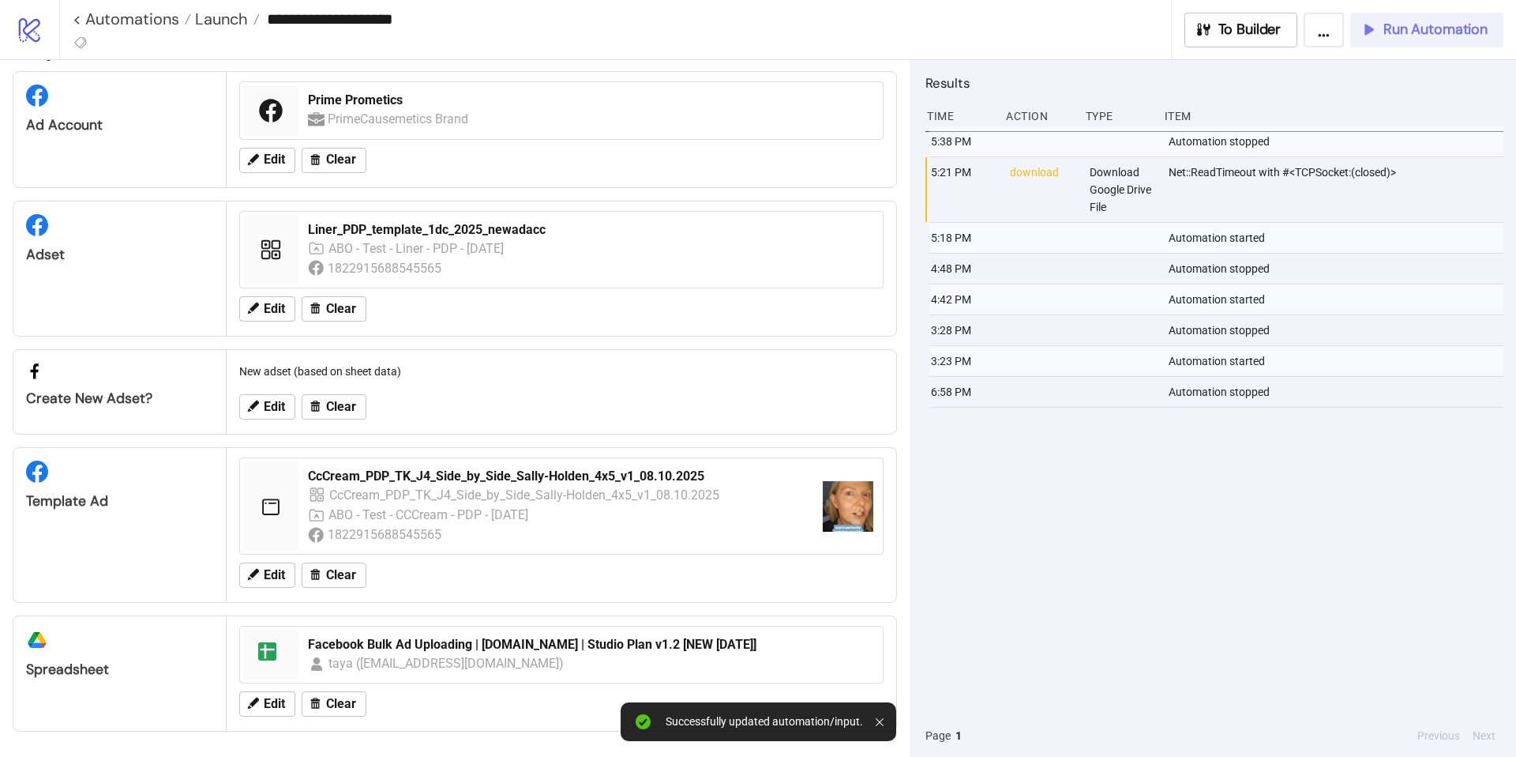
click at [1421, 34] on span "Run Automation" at bounding box center [1436, 30] width 104 height 18
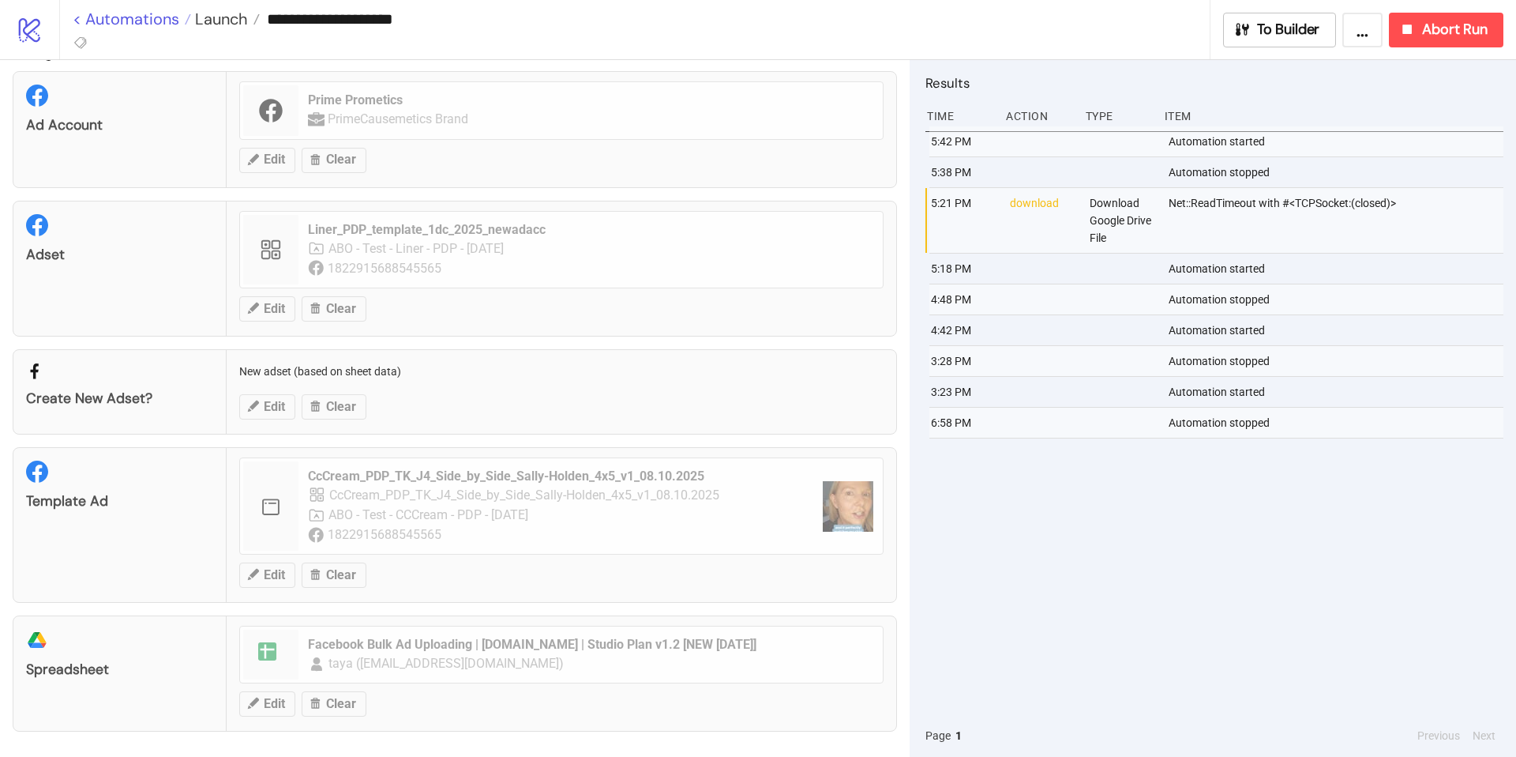
click at [81, 20] on link "< Automations" at bounding box center [132, 19] width 118 height 16
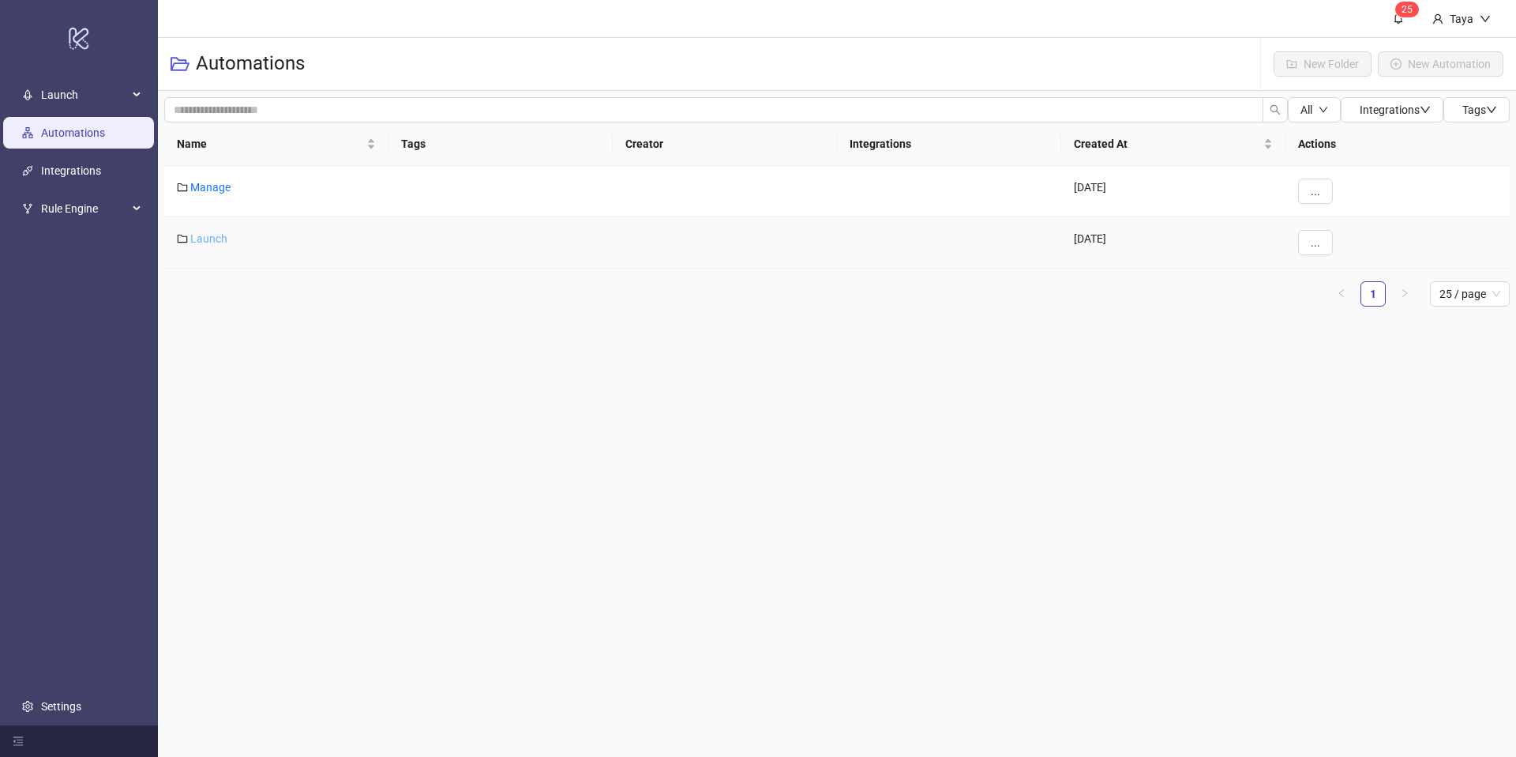
click at [207, 238] on link "Launch" at bounding box center [208, 238] width 37 height 13
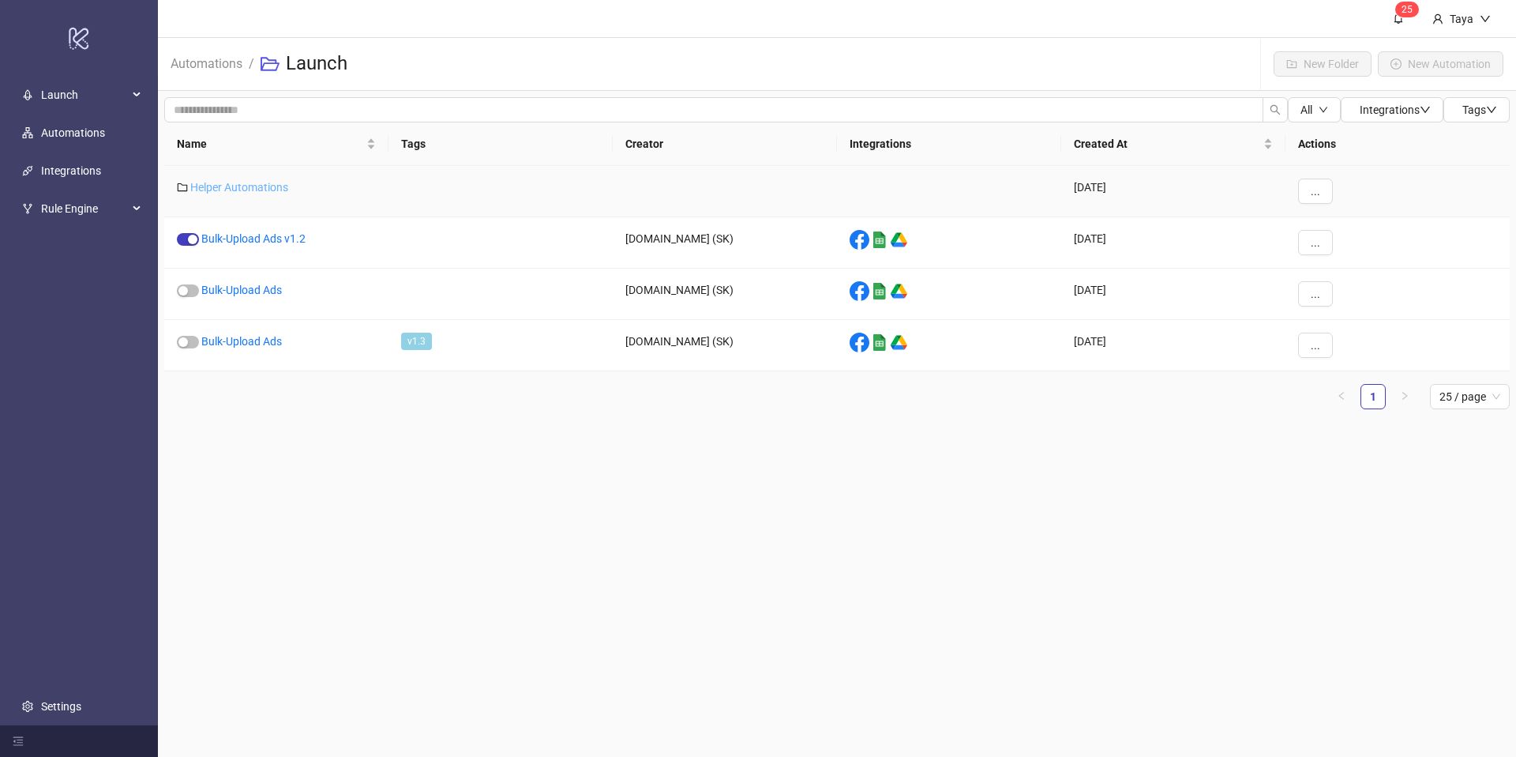
click at [231, 185] on link "Helper Automations" at bounding box center [239, 187] width 98 height 13
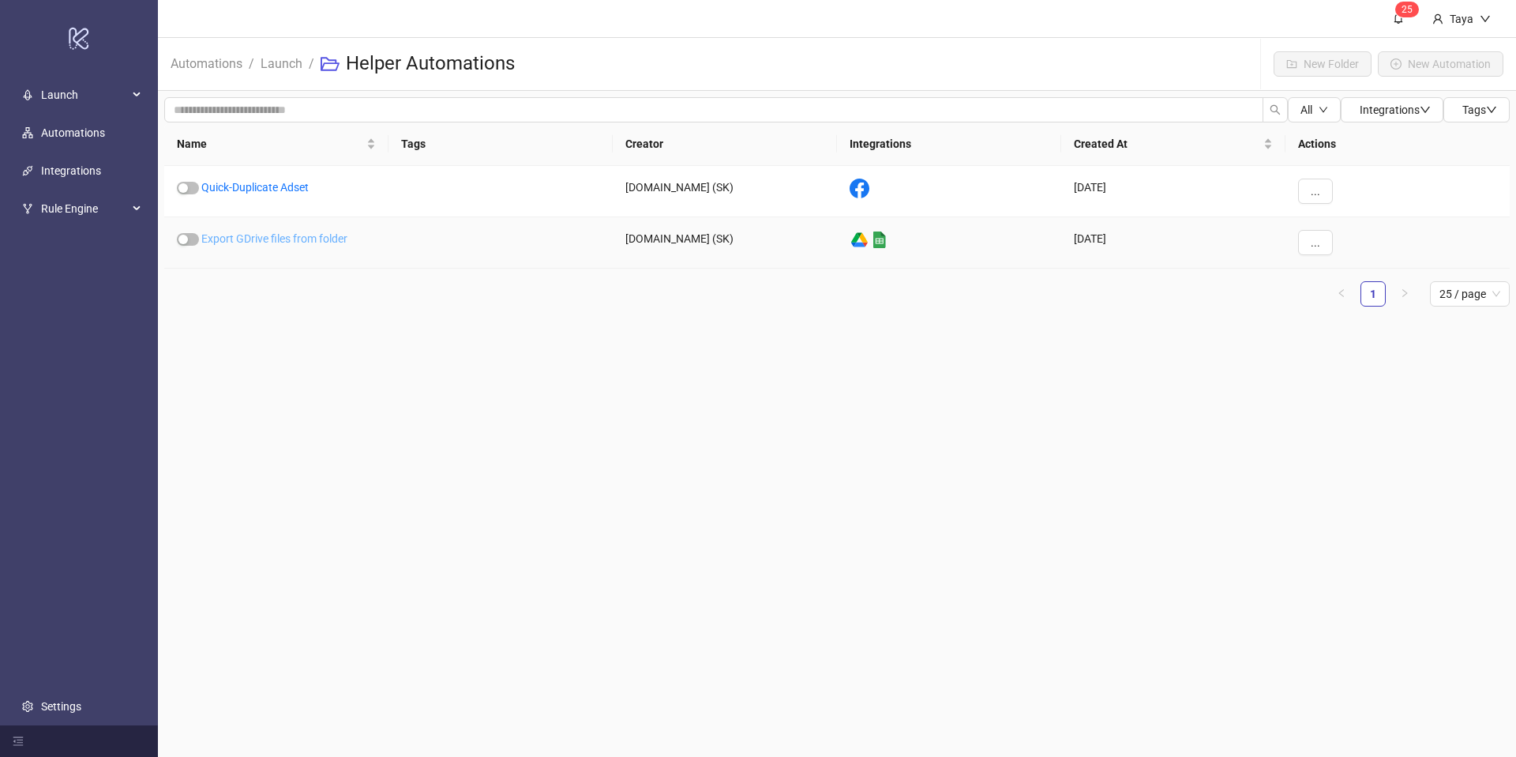
click at [322, 240] on link "Export GDrive files from folder" at bounding box center [274, 238] width 146 height 13
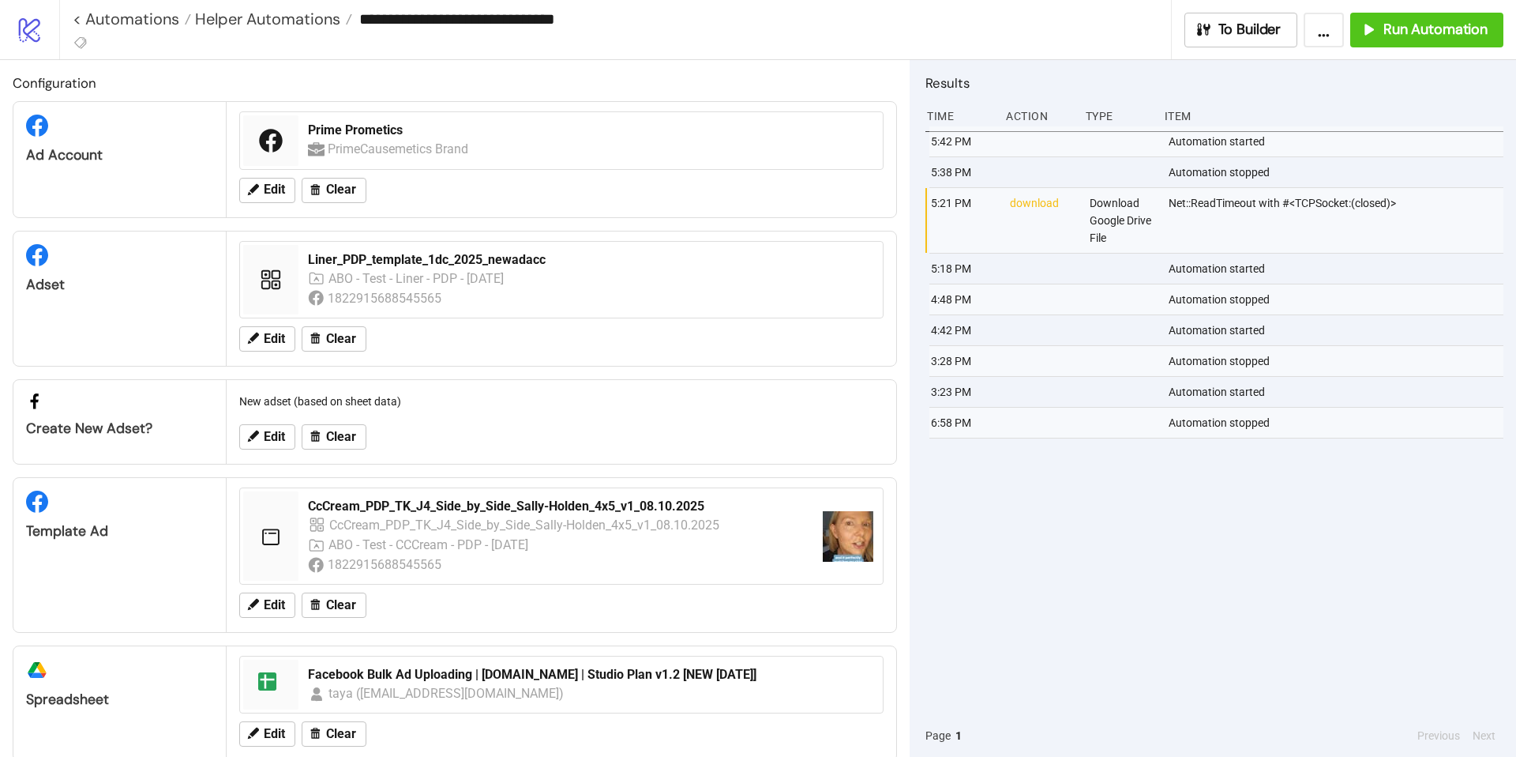
type input "**********"
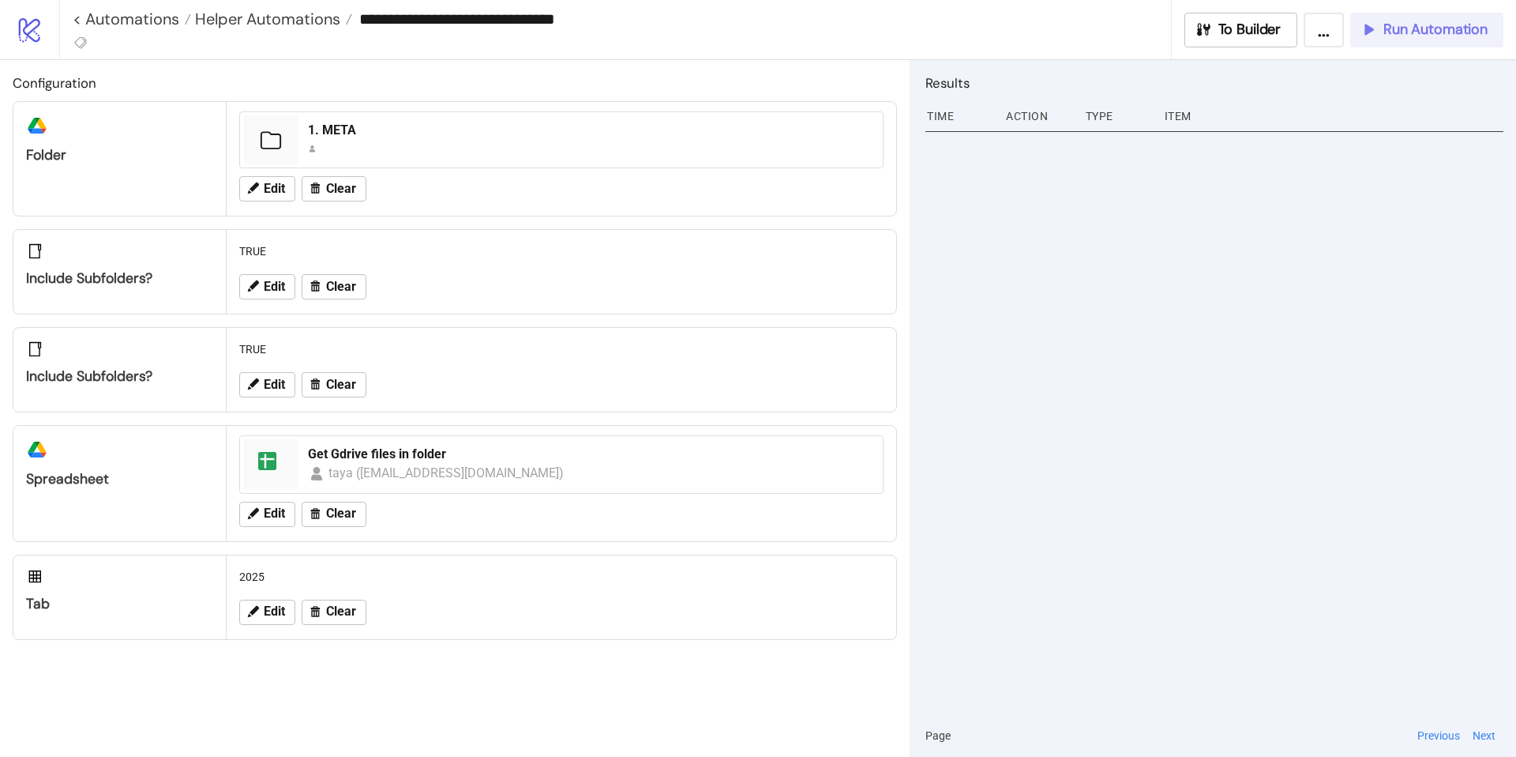
click at [1410, 39] on button "Run Automation" at bounding box center [1427, 30] width 153 height 35
